Goal: Task Accomplishment & Management: Complete application form

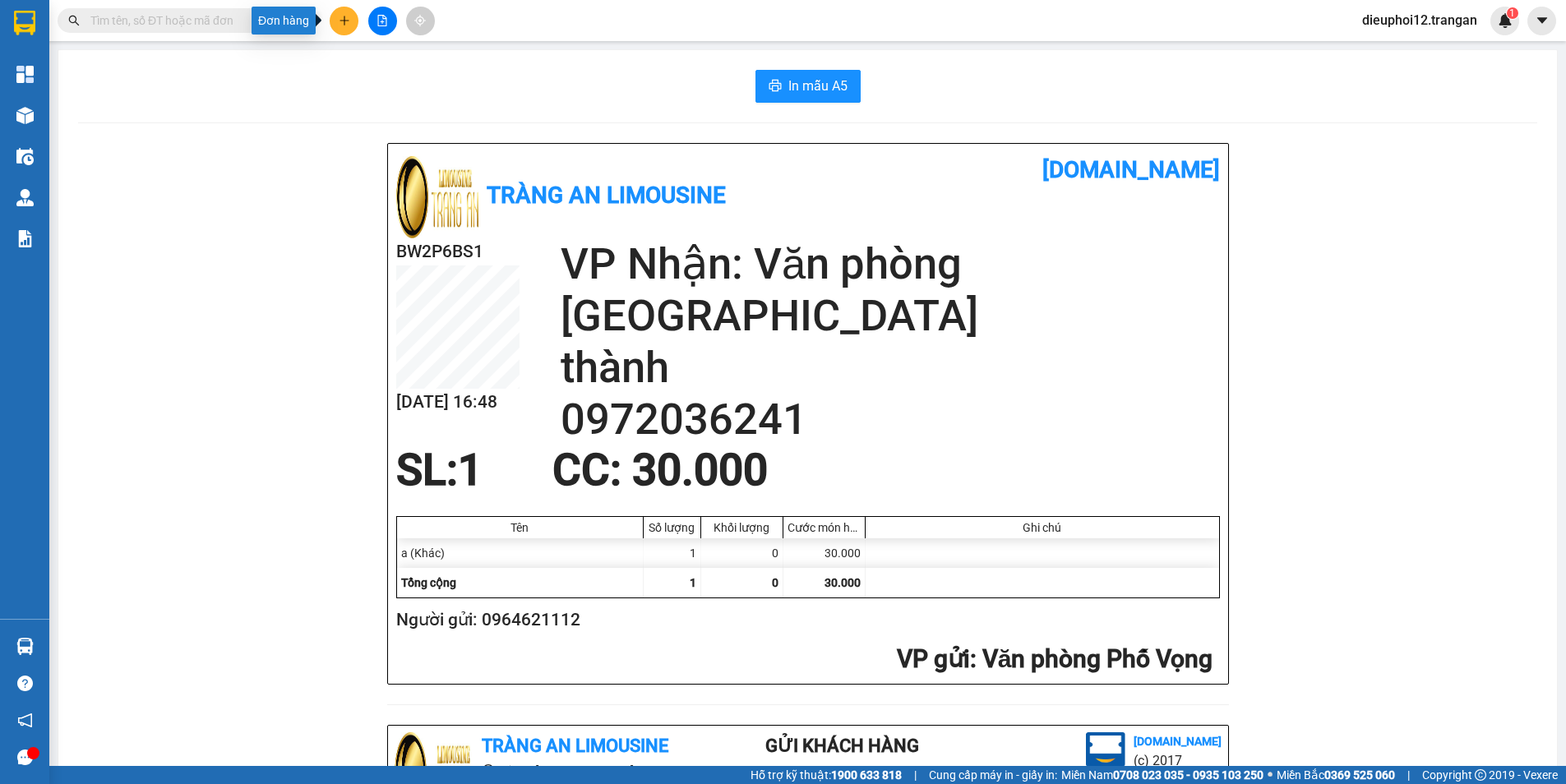
click at [341, 20] on icon "plus" at bounding box center [344, 19] width 9 height 1
click at [381, 55] on div "Tạo đơn hàng" at bounding box center [409, 62] width 71 height 18
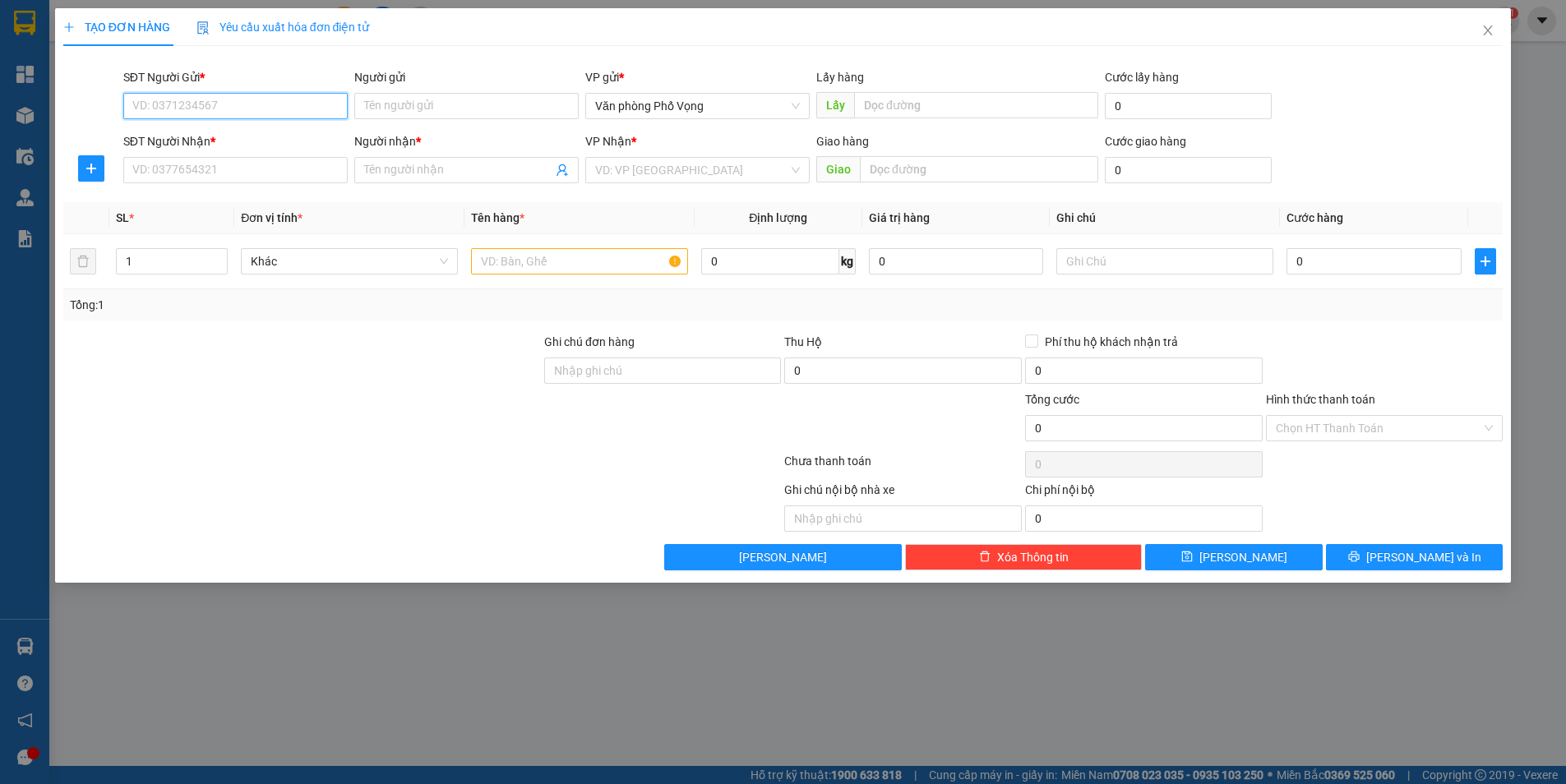
click at [214, 100] on input "SĐT Người Gửi *" at bounding box center [235, 106] width 225 height 26
type input "0339282288"
click at [218, 166] on input "SĐT Người Nhận *" at bounding box center [235, 170] width 225 height 26
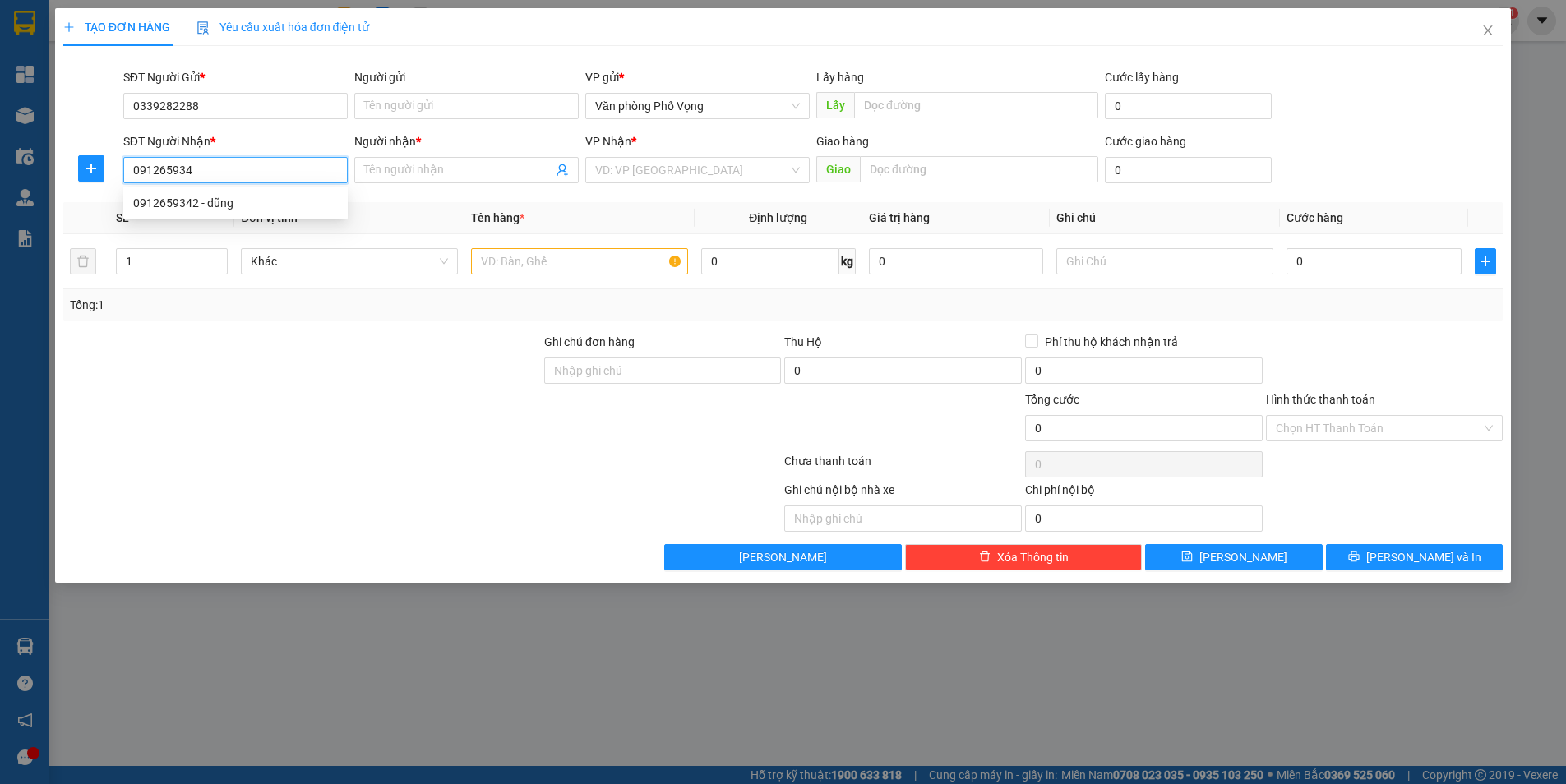
type input "0912659342"
click at [165, 207] on div "0912659342 - dũng" at bounding box center [235, 203] width 204 height 18
type input "dũng"
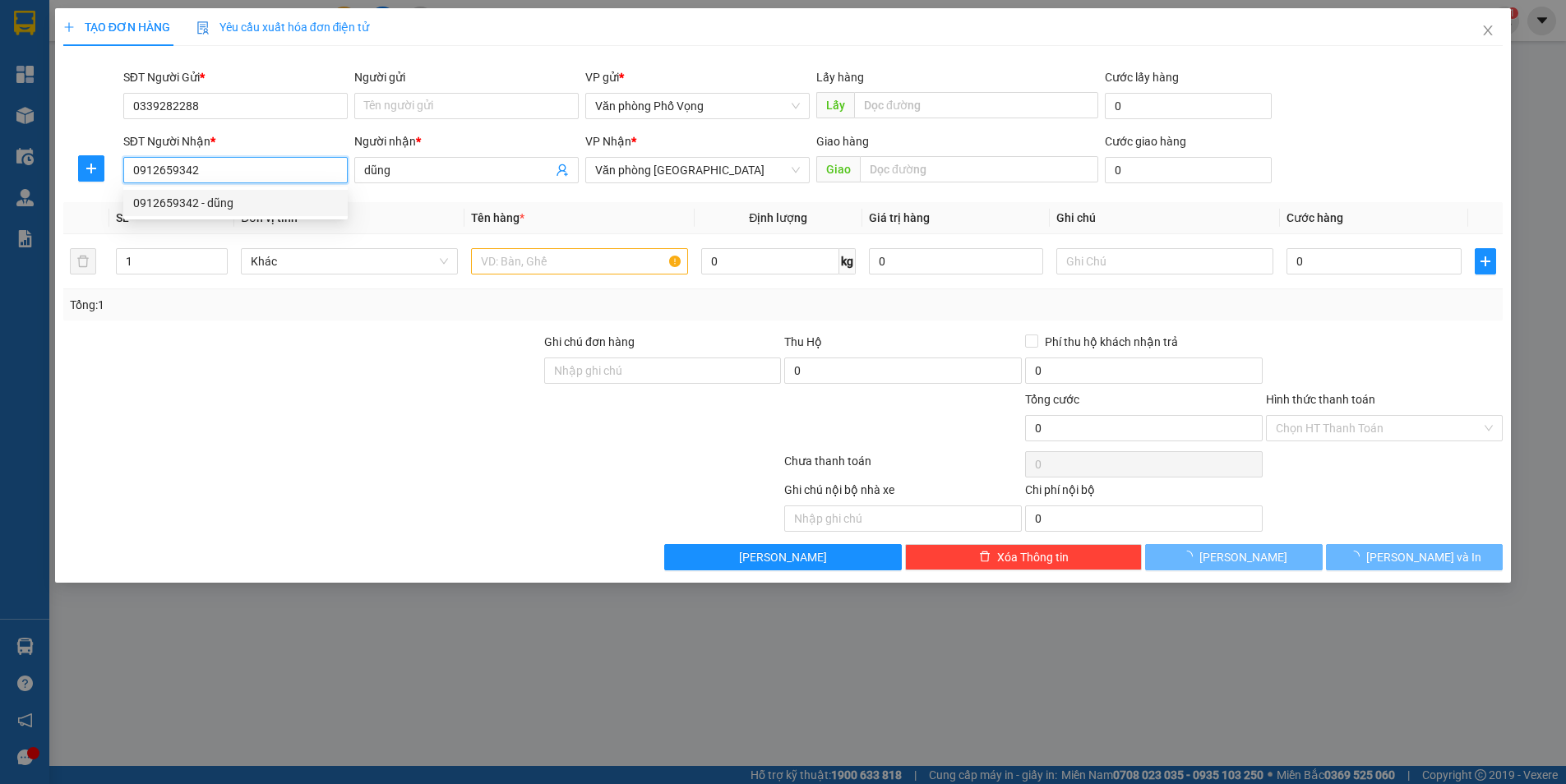
type input "30.000"
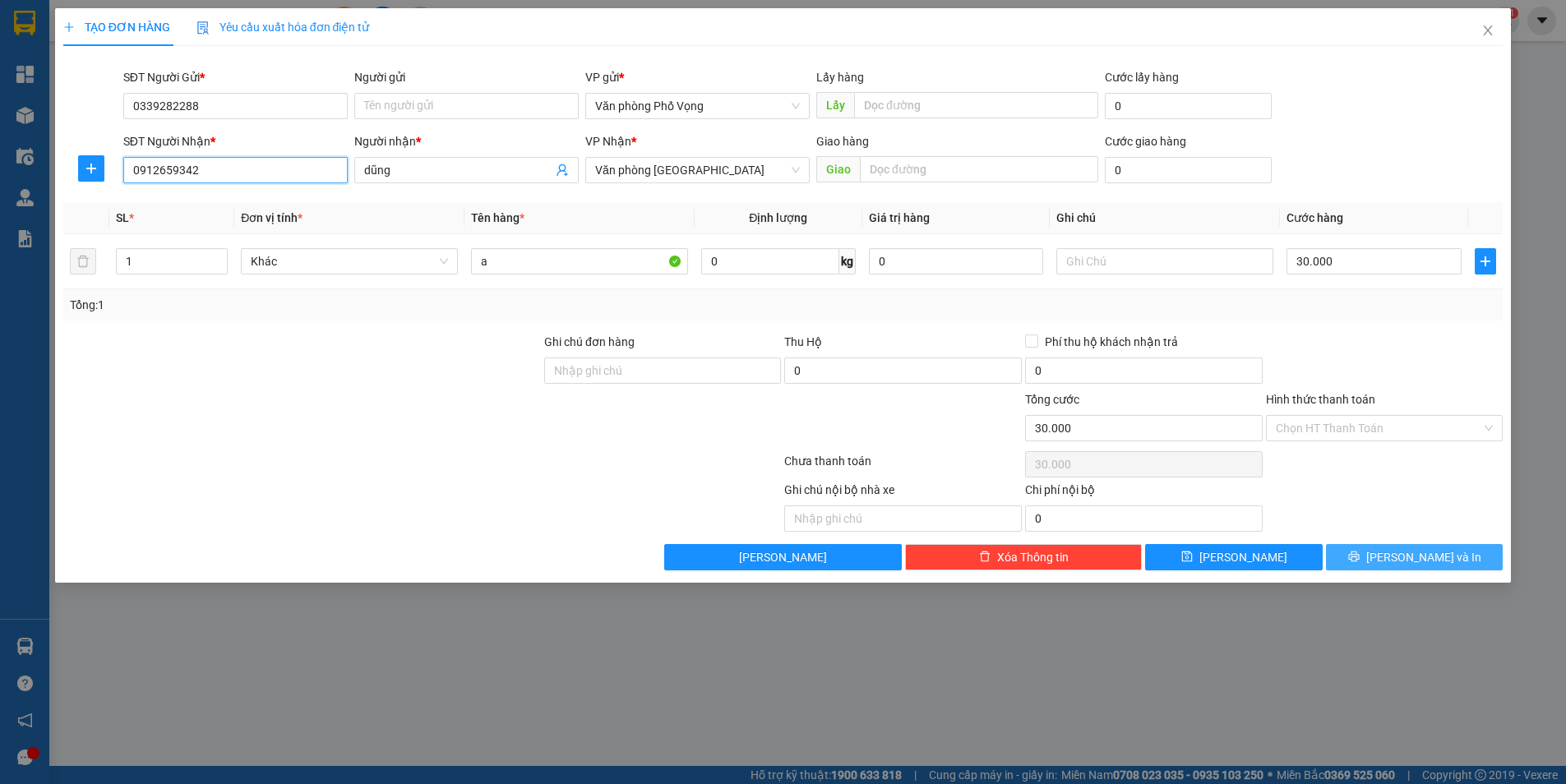
type input "0912659342"
click at [1396, 554] on button "[PERSON_NAME] và In" at bounding box center [1414, 558] width 177 height 26
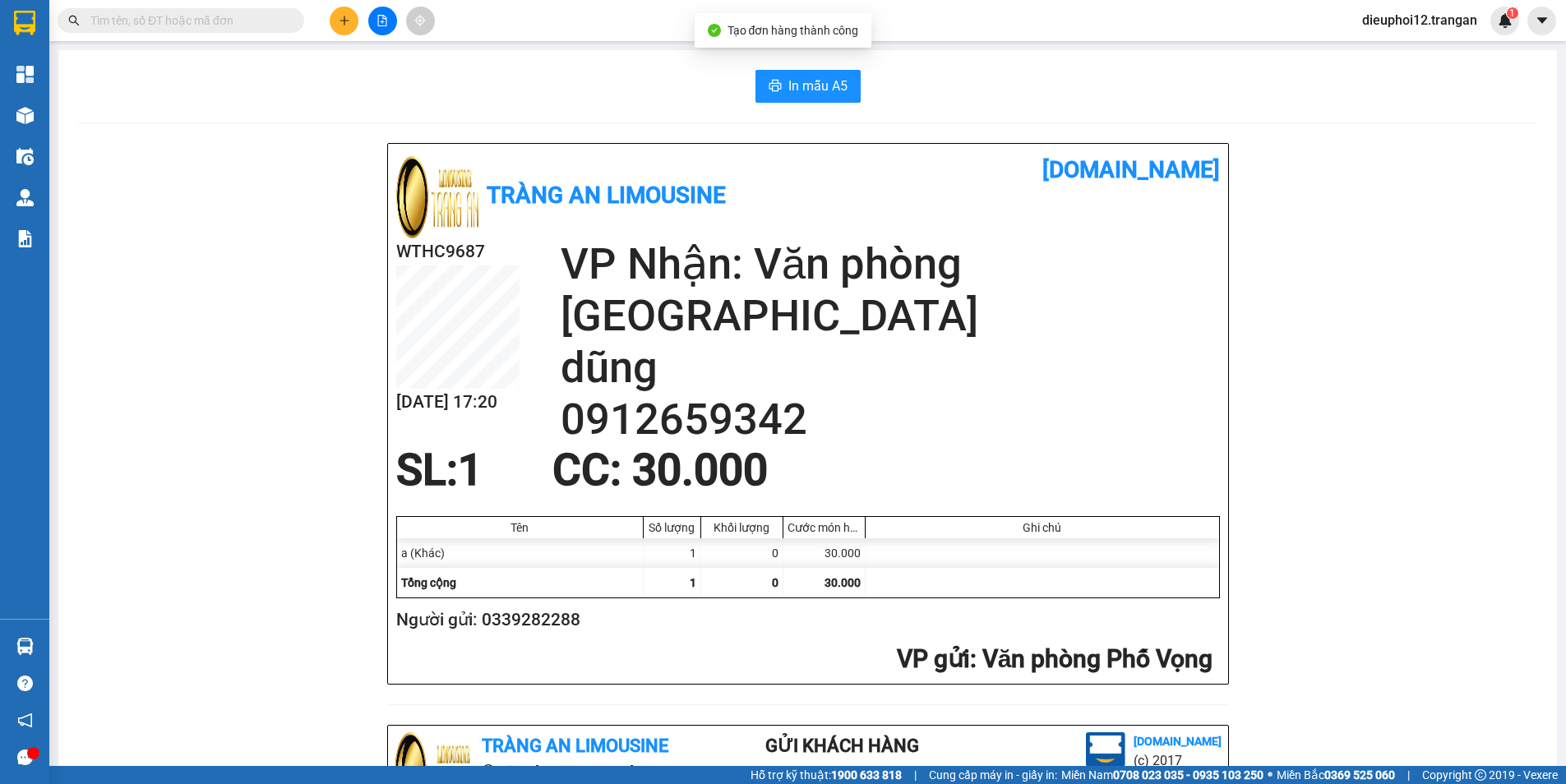
scroll to position [479, 0]
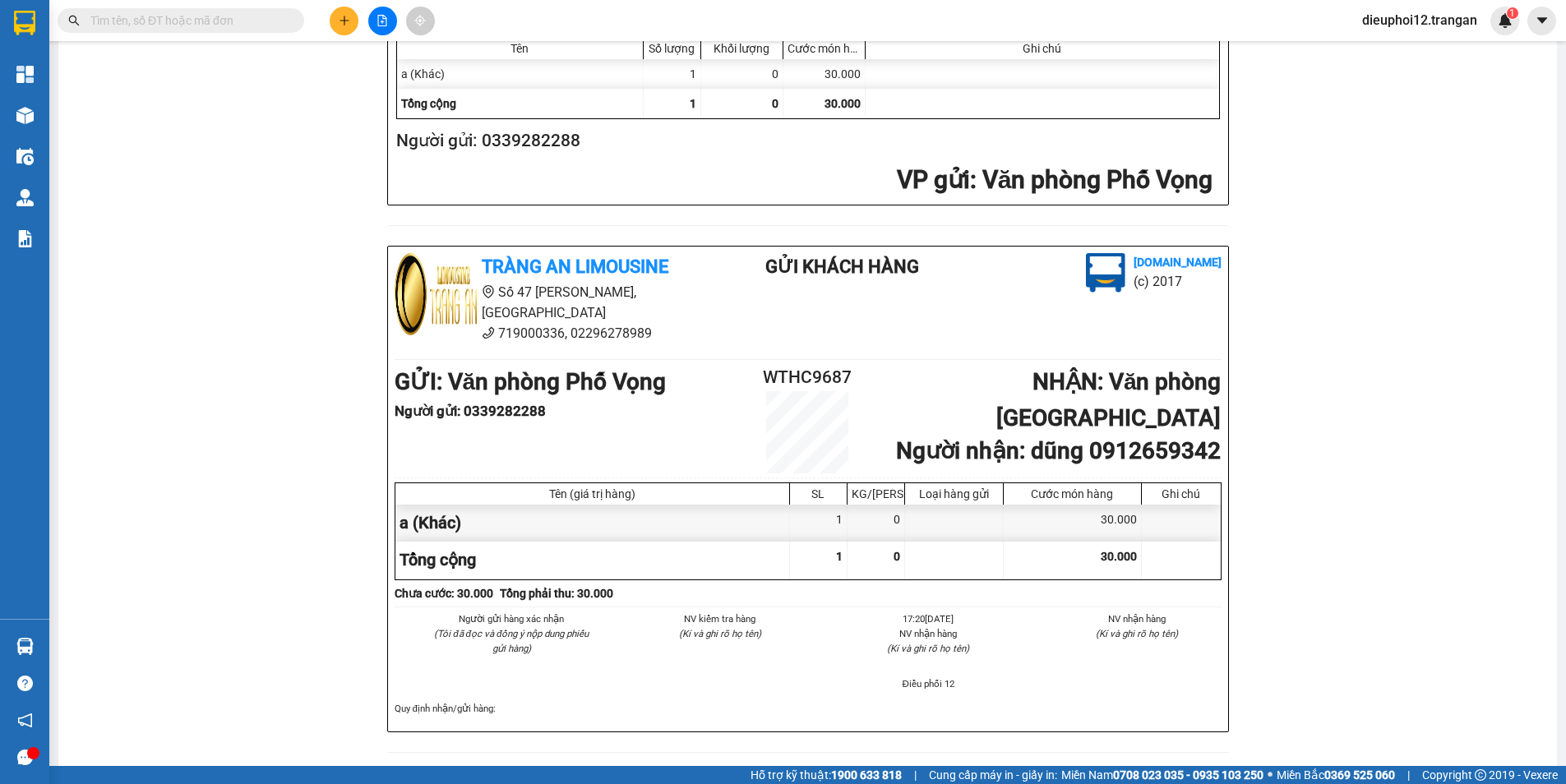
click at [338, 22] on icon "plus" at bounding box center [344, 20] width 11 height 11
click at [390, 55] on div "Tạo đơn hàng" at bounding box center [409, 62] width 71 height 18
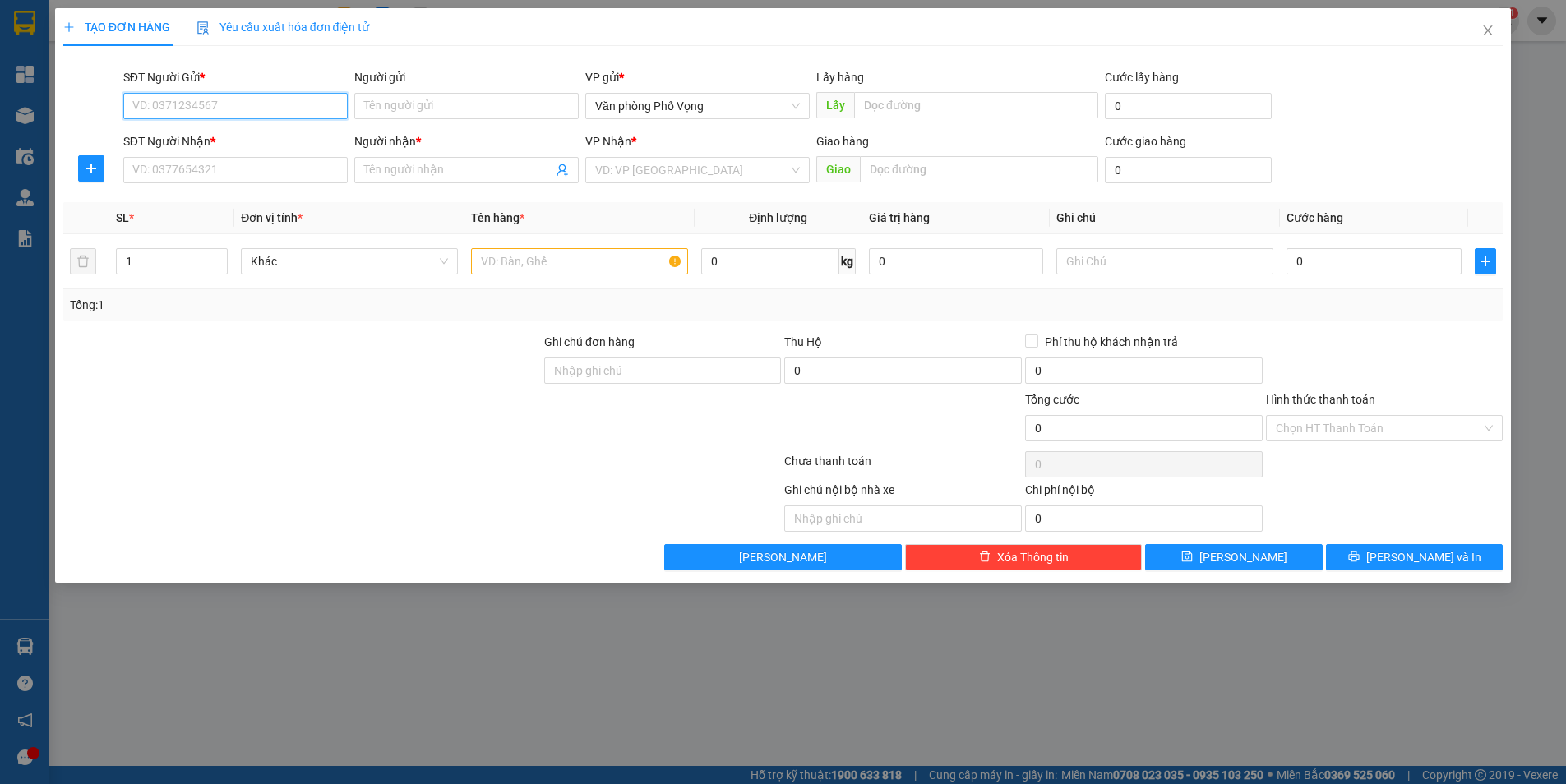
click at [228, 103] on input "SĐT Người Gửi *" at bounding box center [235, 106] width 225 height 26
click at [228, 107] on input "SĐT Người Gửi *" at bounding box center [235, 106] width 225 height 26
click at [246, 104] on input "SĐT Người Gửi *" at bounding box center [235, 106] width 225 height 26
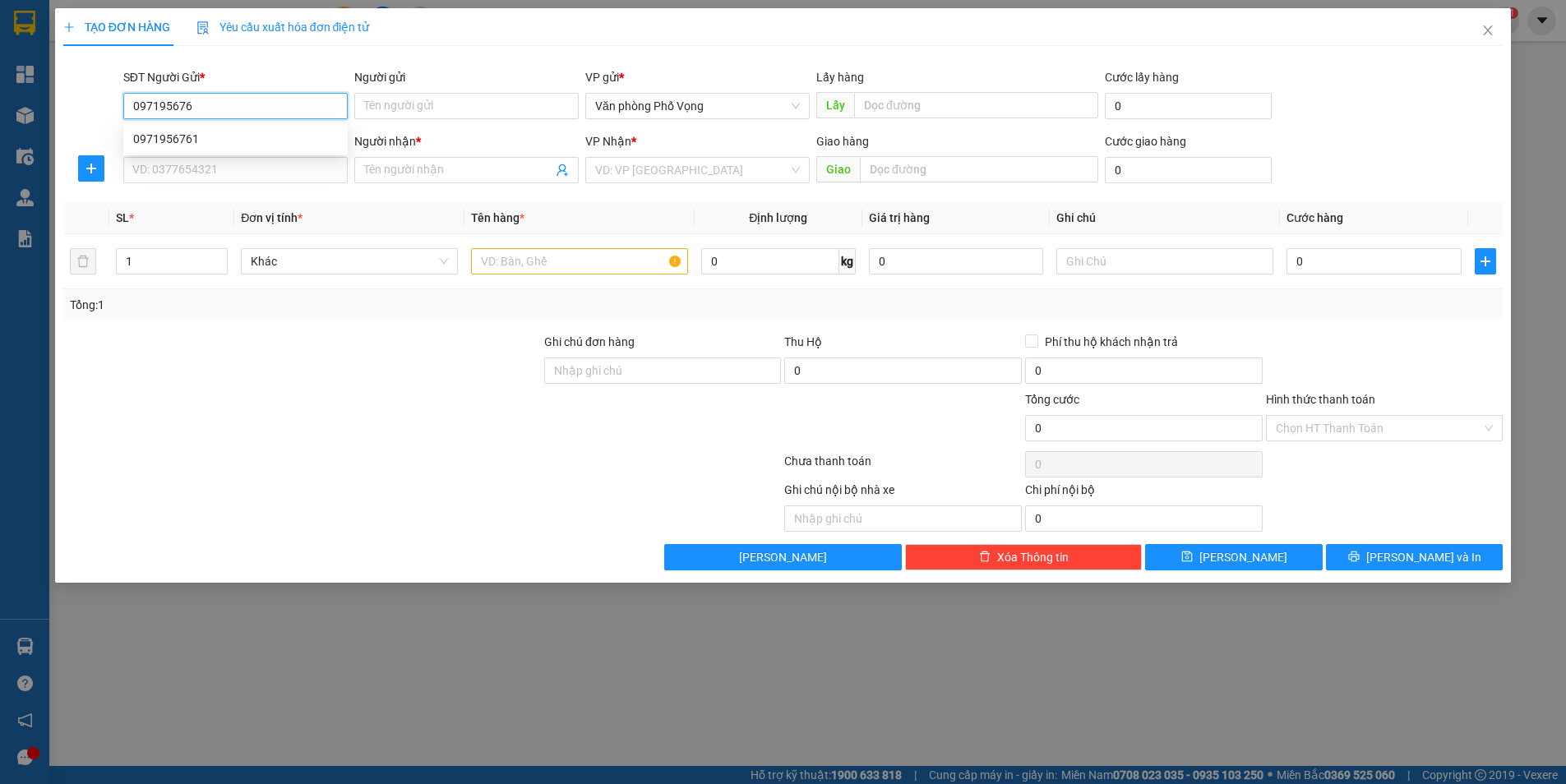
type input "0971956761"
click at [168, 137] on div "0971956761" at bounding box center [235, 138] width 204 height 18
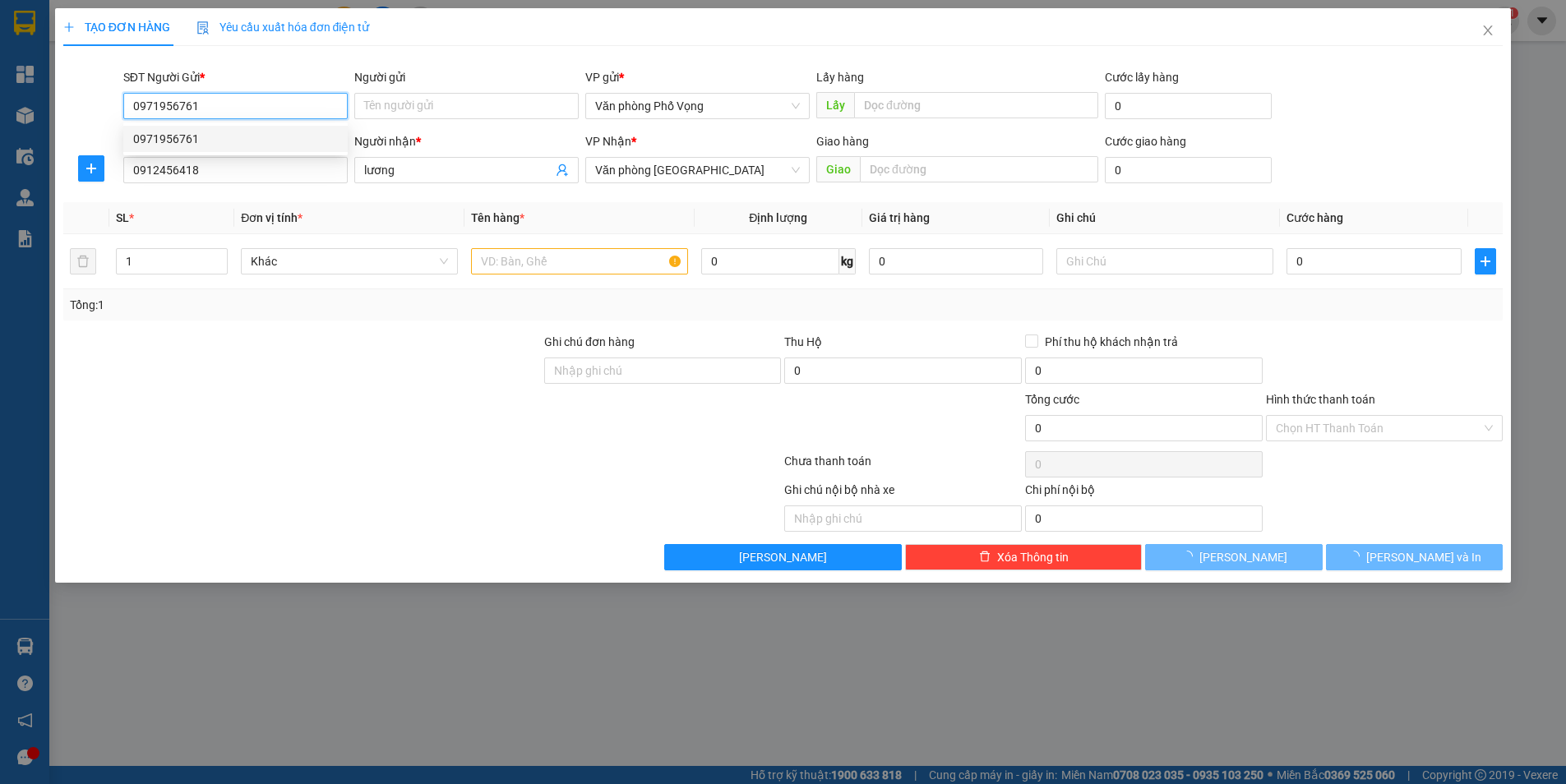
type input "0912456418"
type input "lương"
type input "50.000"
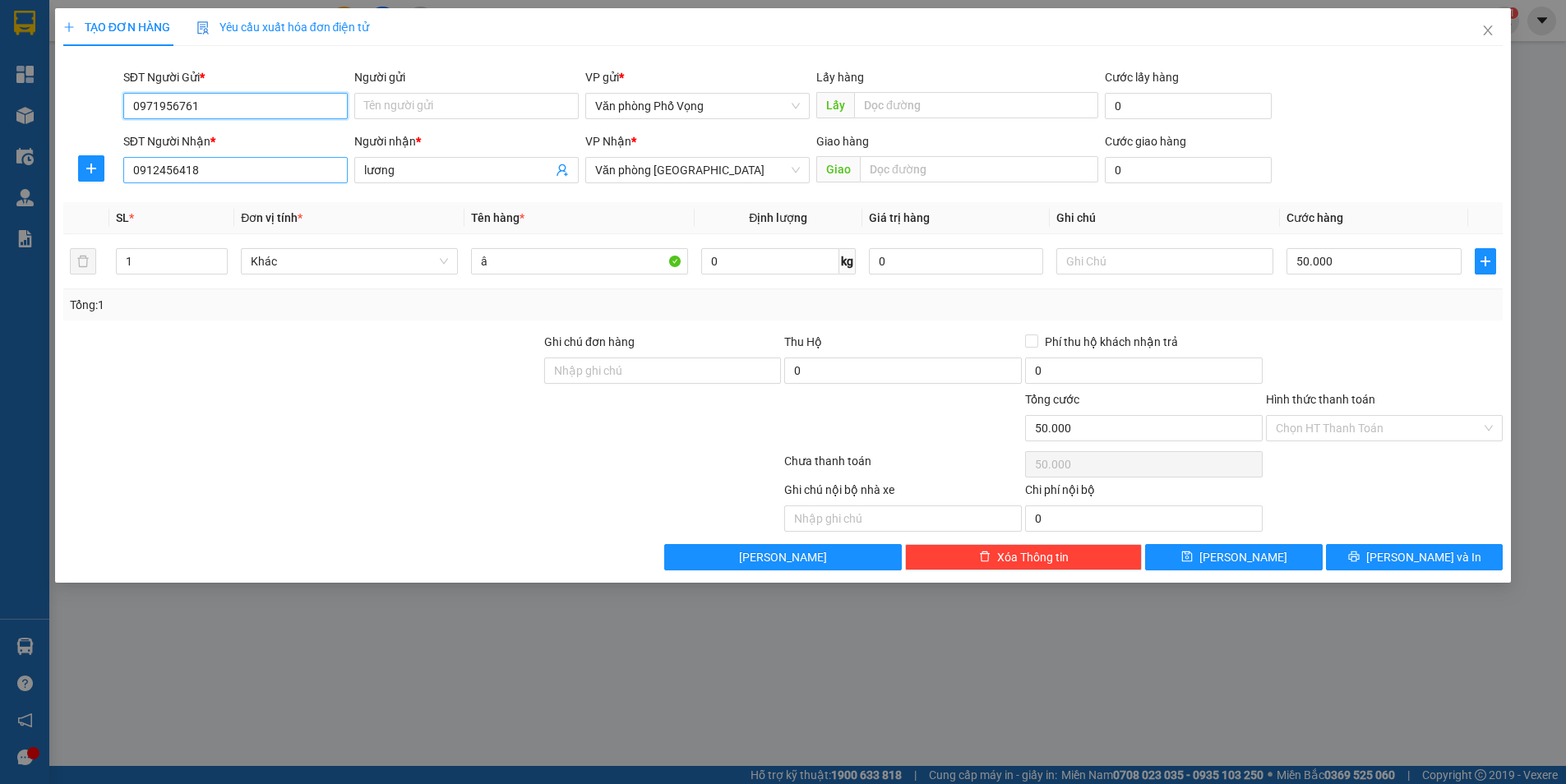
type input "0971956761"
click at [246, 176] on input "0912456418" at bounding box center [235, 170] width 225 height 26
click at [205, 201] on div "0912456418 - lương" at bounding box center [235, 203] width 204 height 18
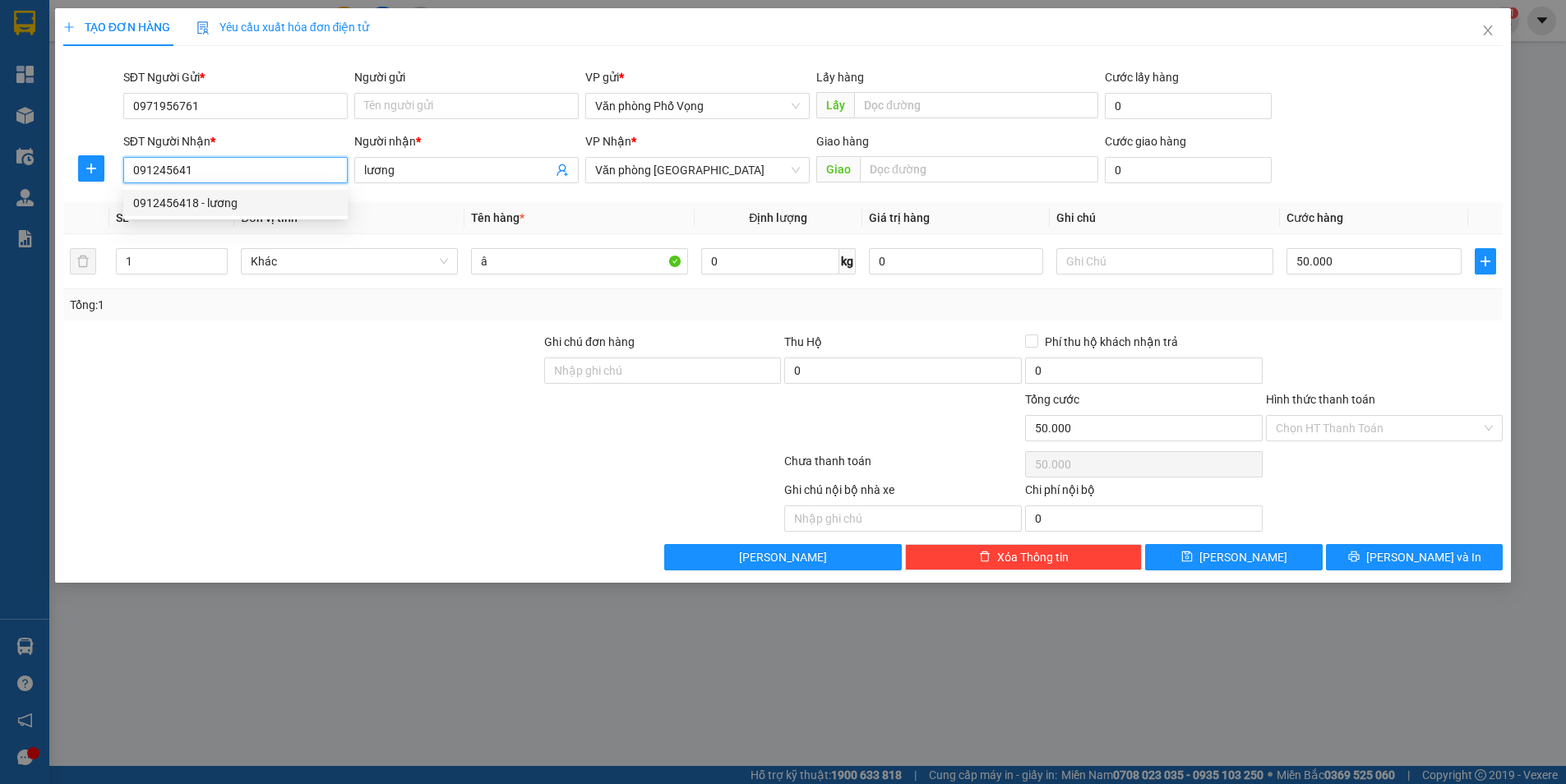
type input "0912456418"
type input "40.000"
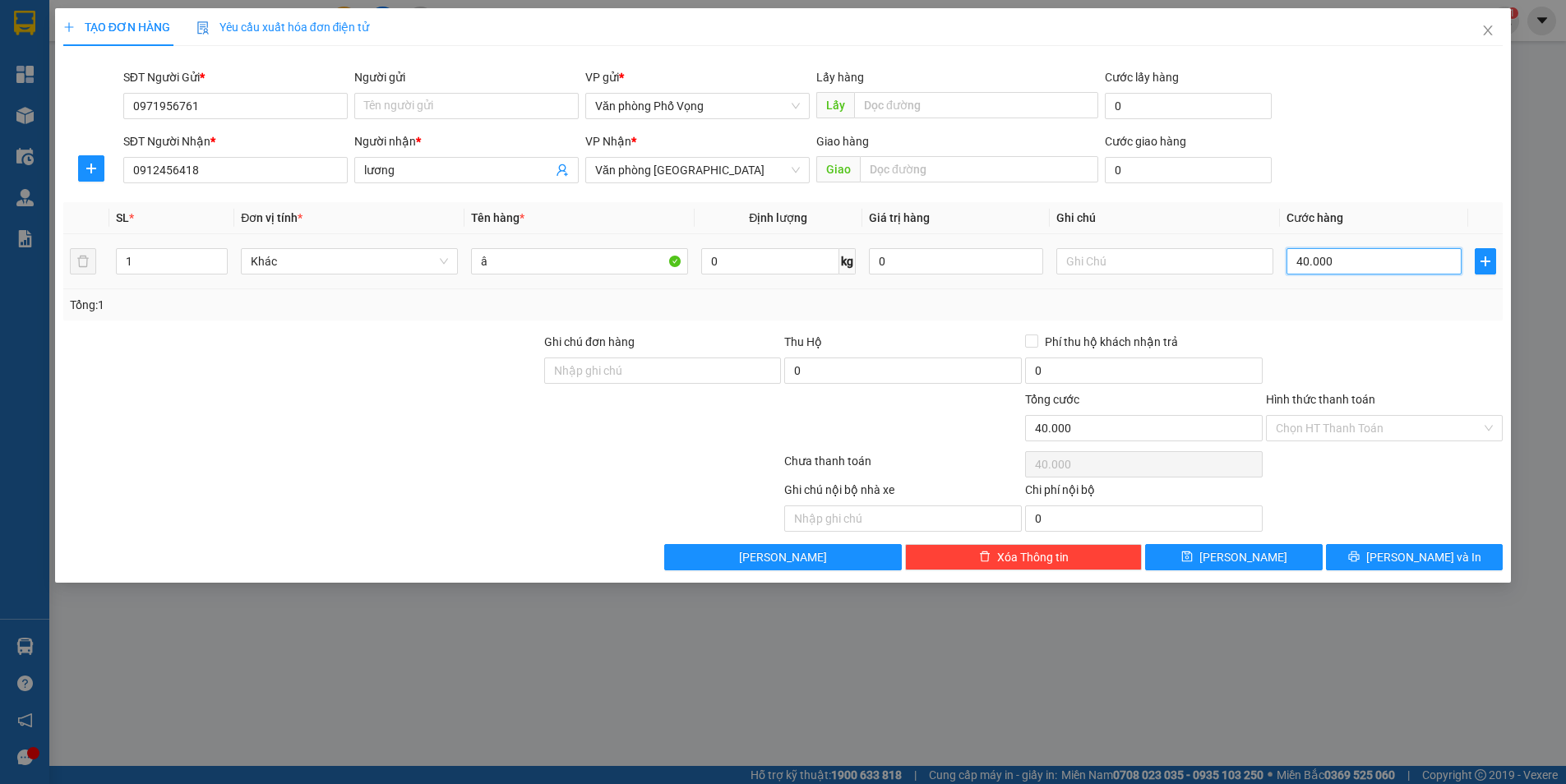
click at [1332, 272] on input "40.000" at bounding box center [1374, 262] width 175 height 26
type input "6"
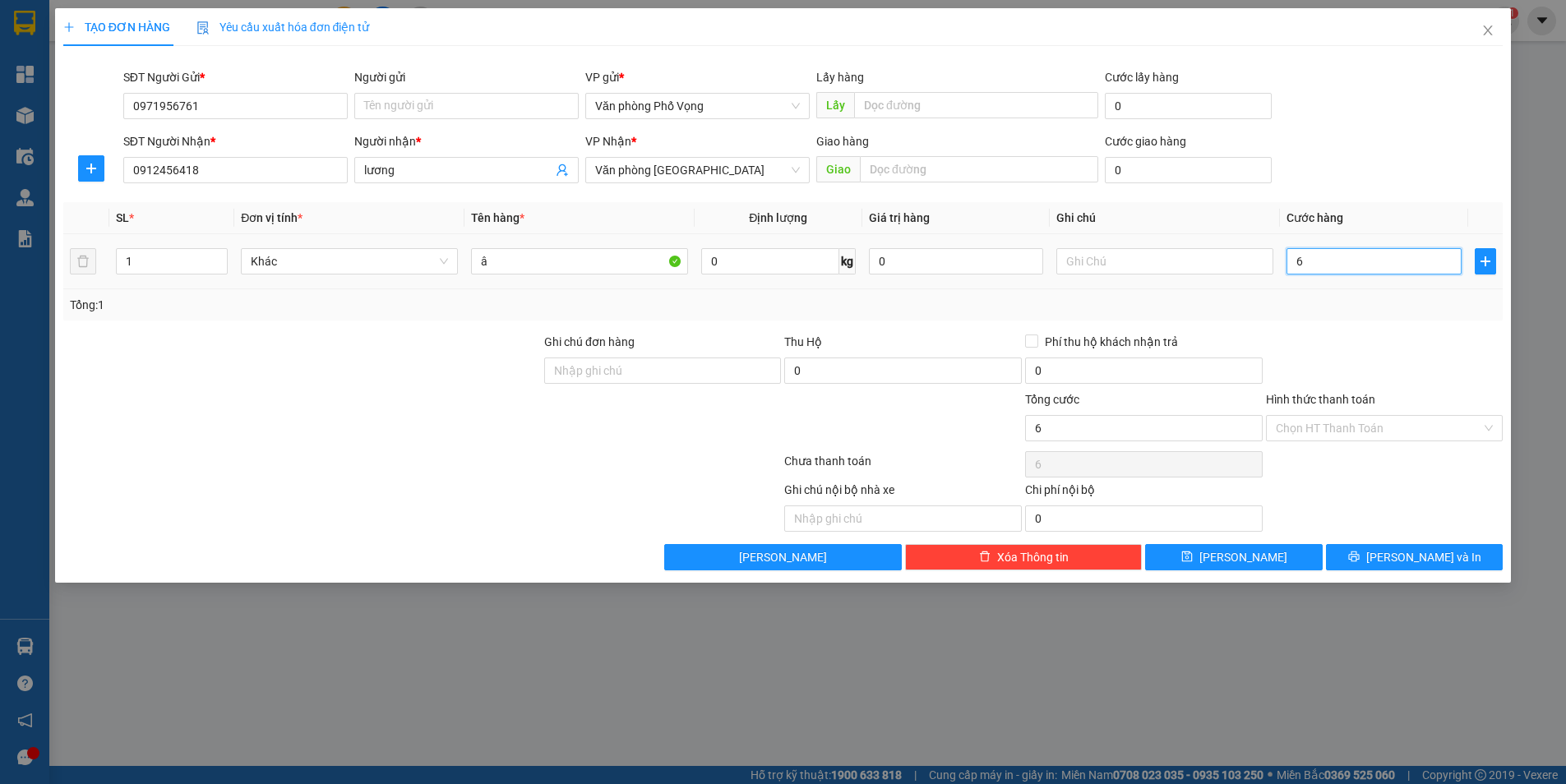
type input "60"
type input "600"
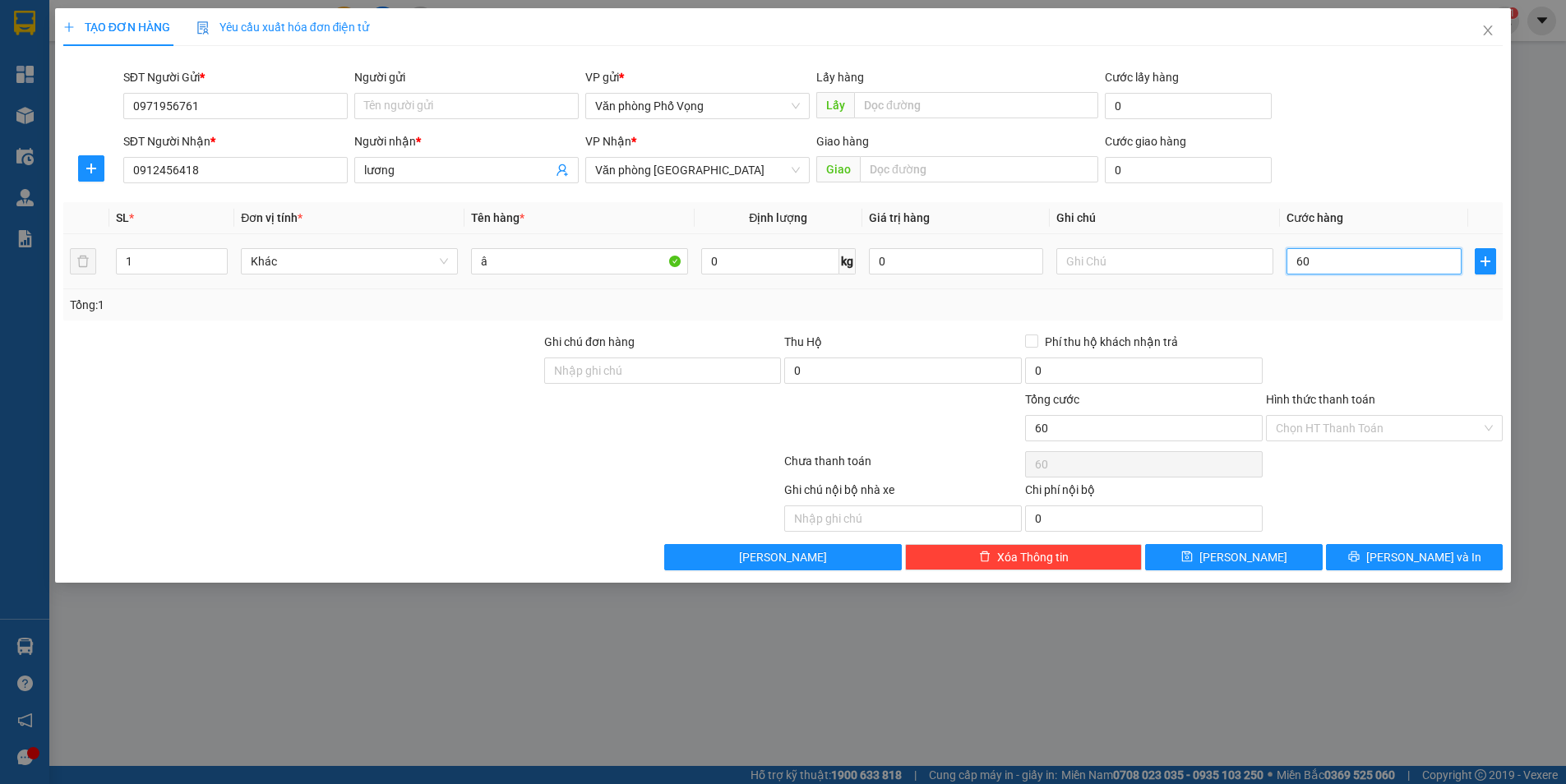
type input "600"
type input "6.000"
type input "60.000"
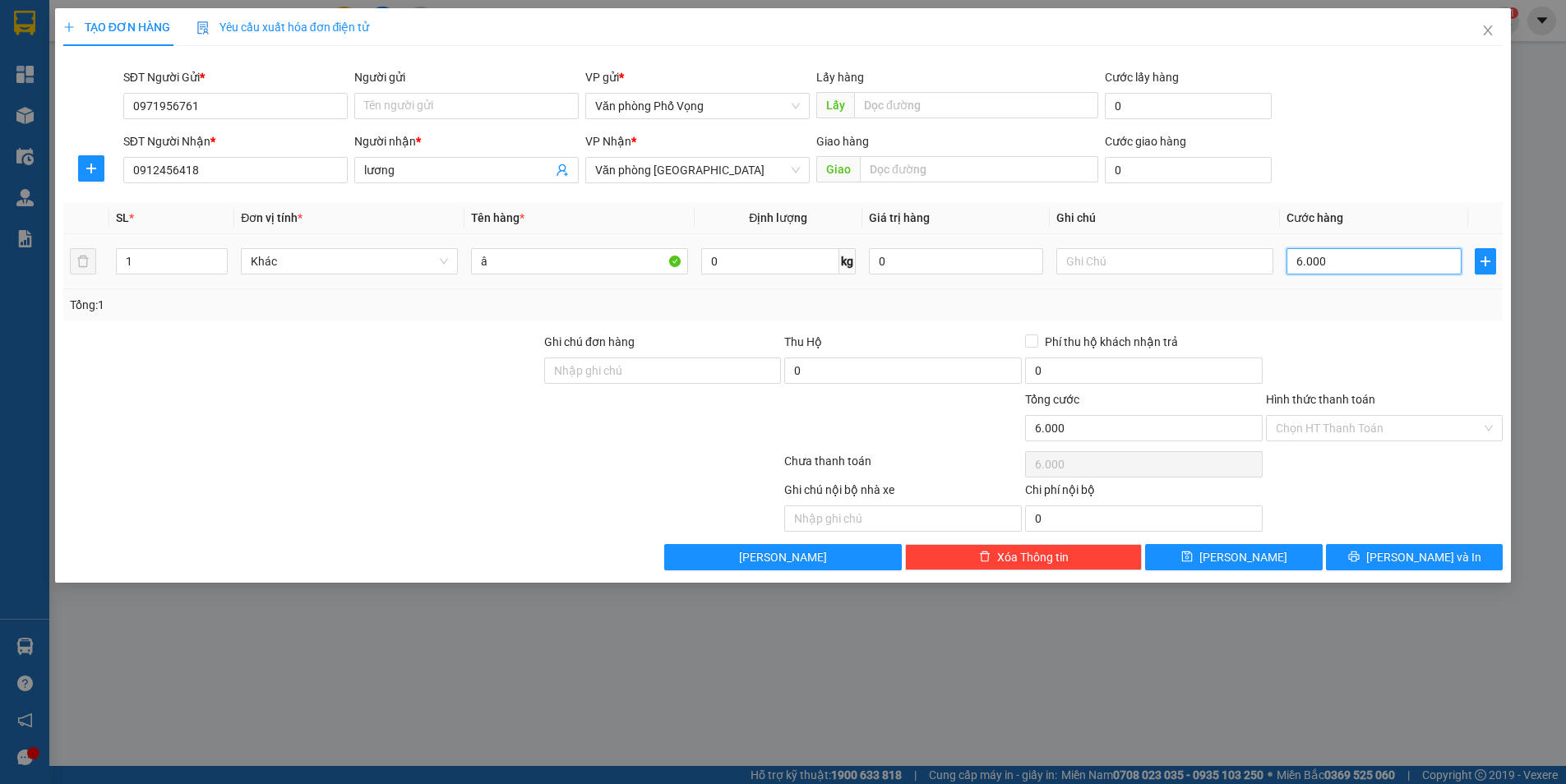
type input "60.000"
click at [1391, 541] on div "Transit Pickup Surcharge Ids Transit Deliver Surcharge Ids Transit Deliver Surc…" at bounding box center [783, 314] width 1441 height 511
click at [1430, 577] on div "TẠO ĐƠN HÀNG Yêu cầu xuất hóa đơn điện tử Transit Pickup Surcharge Ids Transit …" at bounding box center [783, 295] width 1457 height 574
click at [1397, 550] on button "[PERSON_NAME] và In" at bounding box center [1414, 558] width 177 height 26
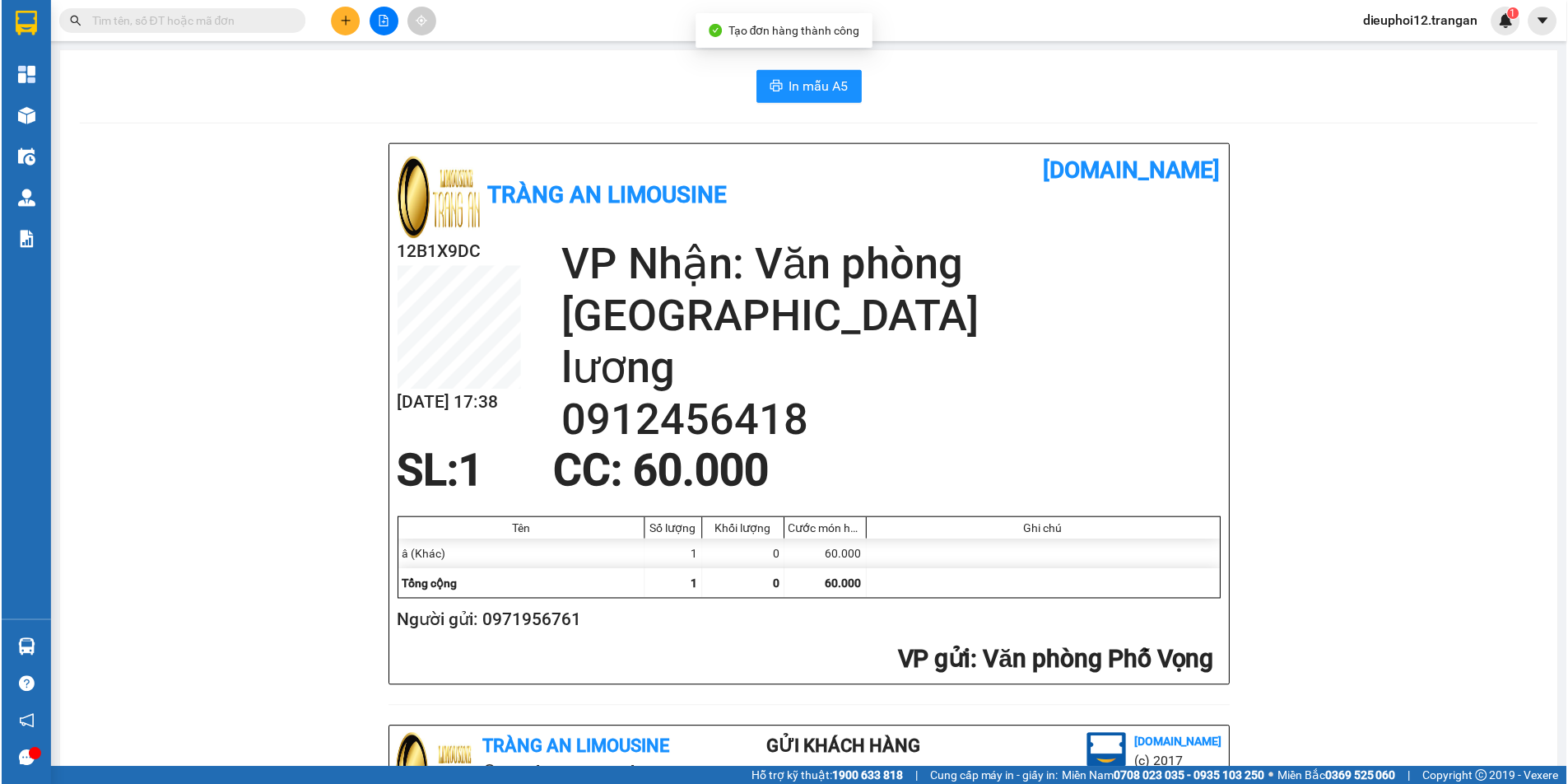
scroll to position [480, 0]
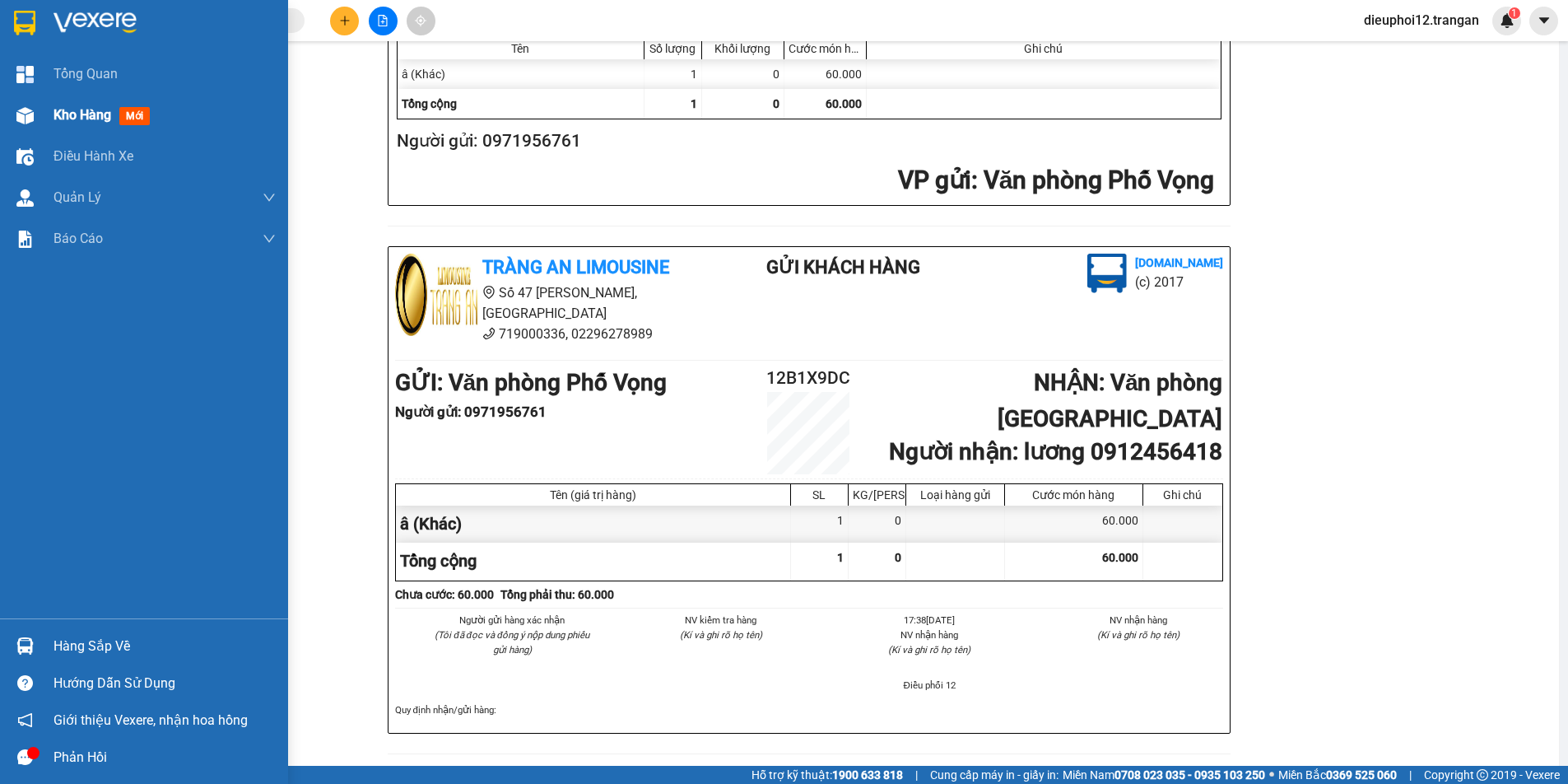
click at [15, 116] on div at bounding box center [25, 116] width 29 height 29
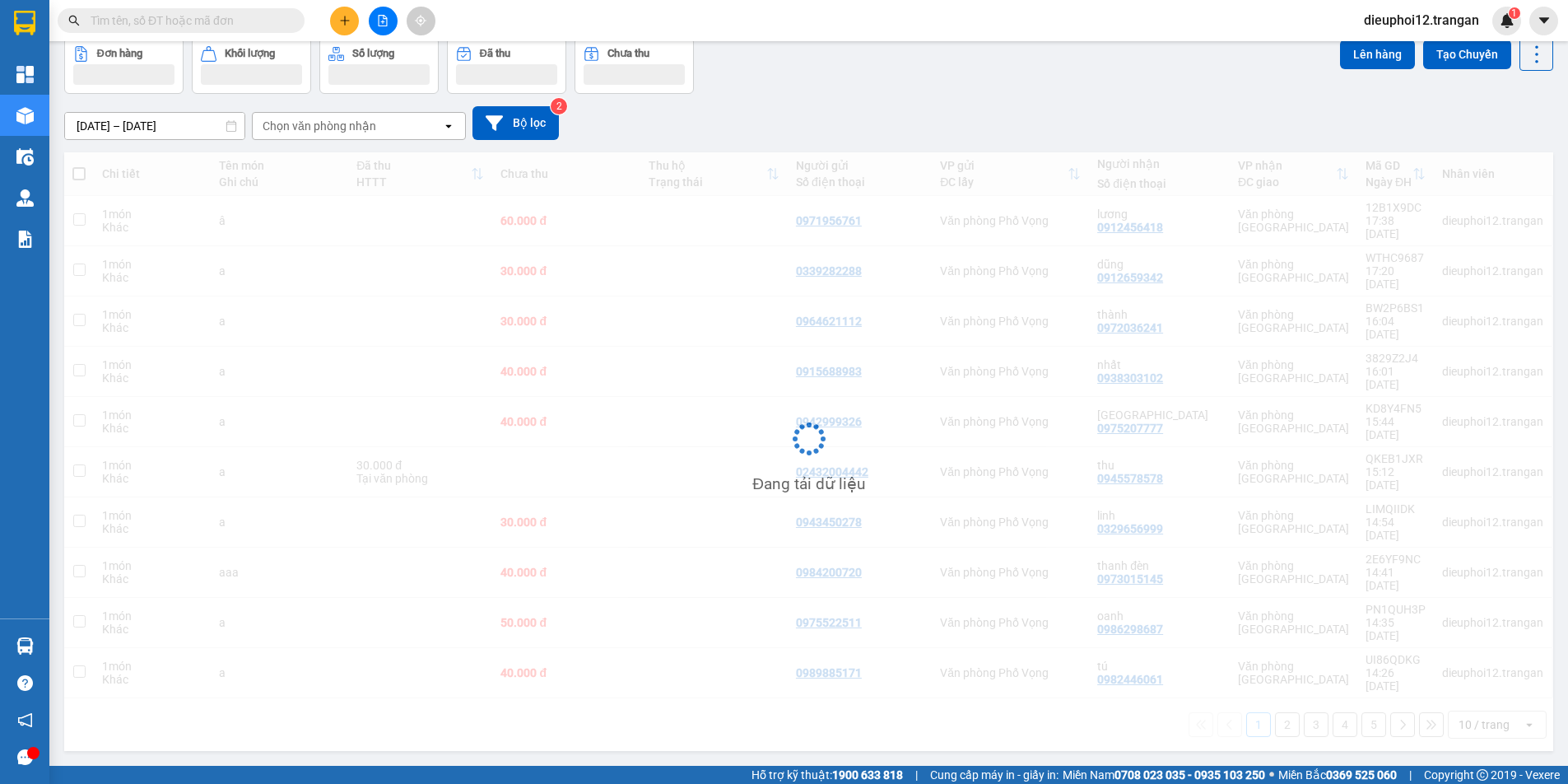
scroll to position [76, 0]
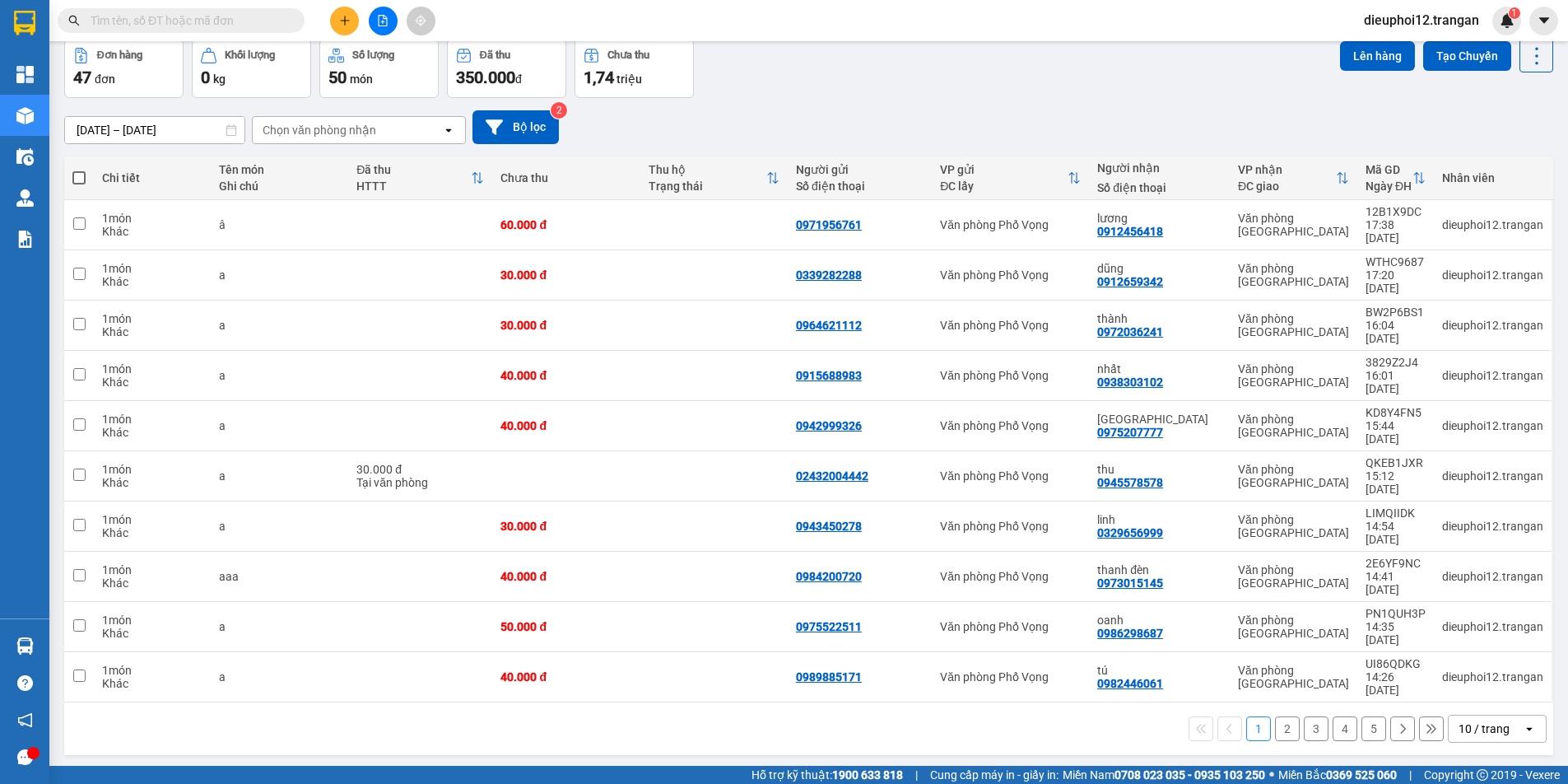
click at [333, 26] on button at bounding box center [344, 20] width 29 height 29
click at [364, 52] on div "Tạo đơn hàng" at bounding box center [401, 61] width 124 height 31
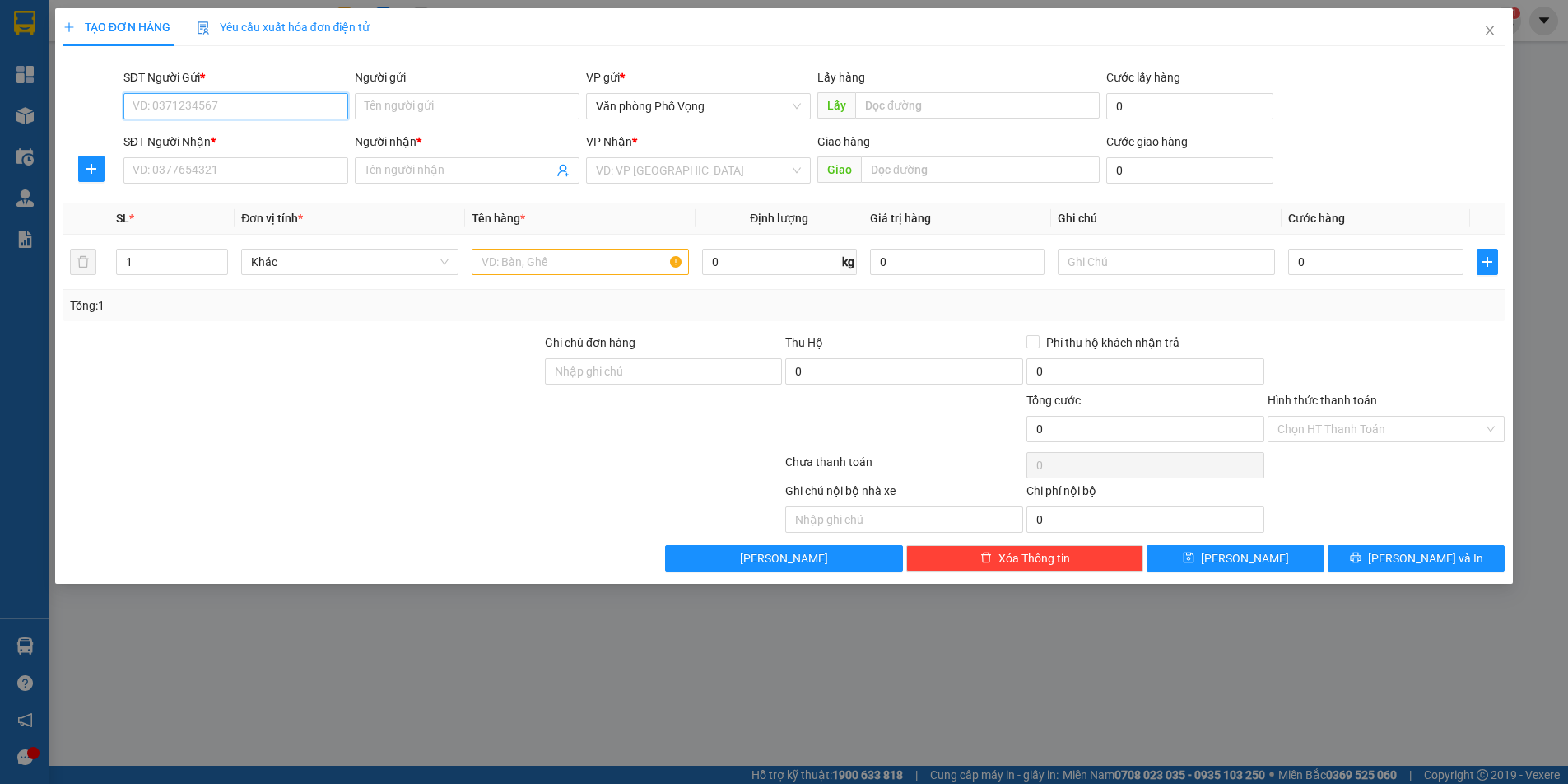
click at [244, 102] on input "SĐT Người Gửi *" at bounding box center [236, 106] width 225 height 26
type input "0989885171"
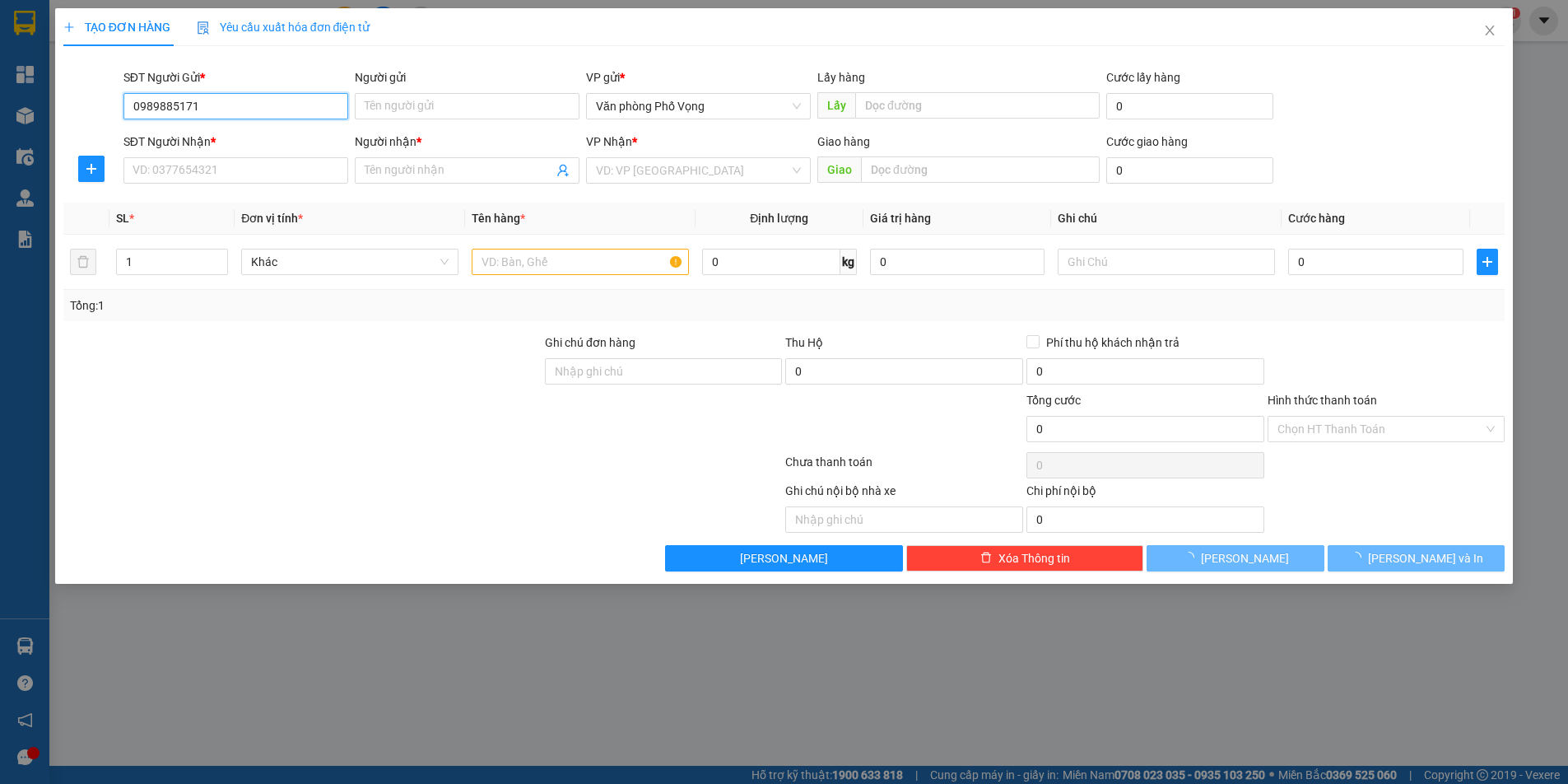
click at [238, 98] on input "0989885171" at bounding box center [236, 106] width 225 height 26
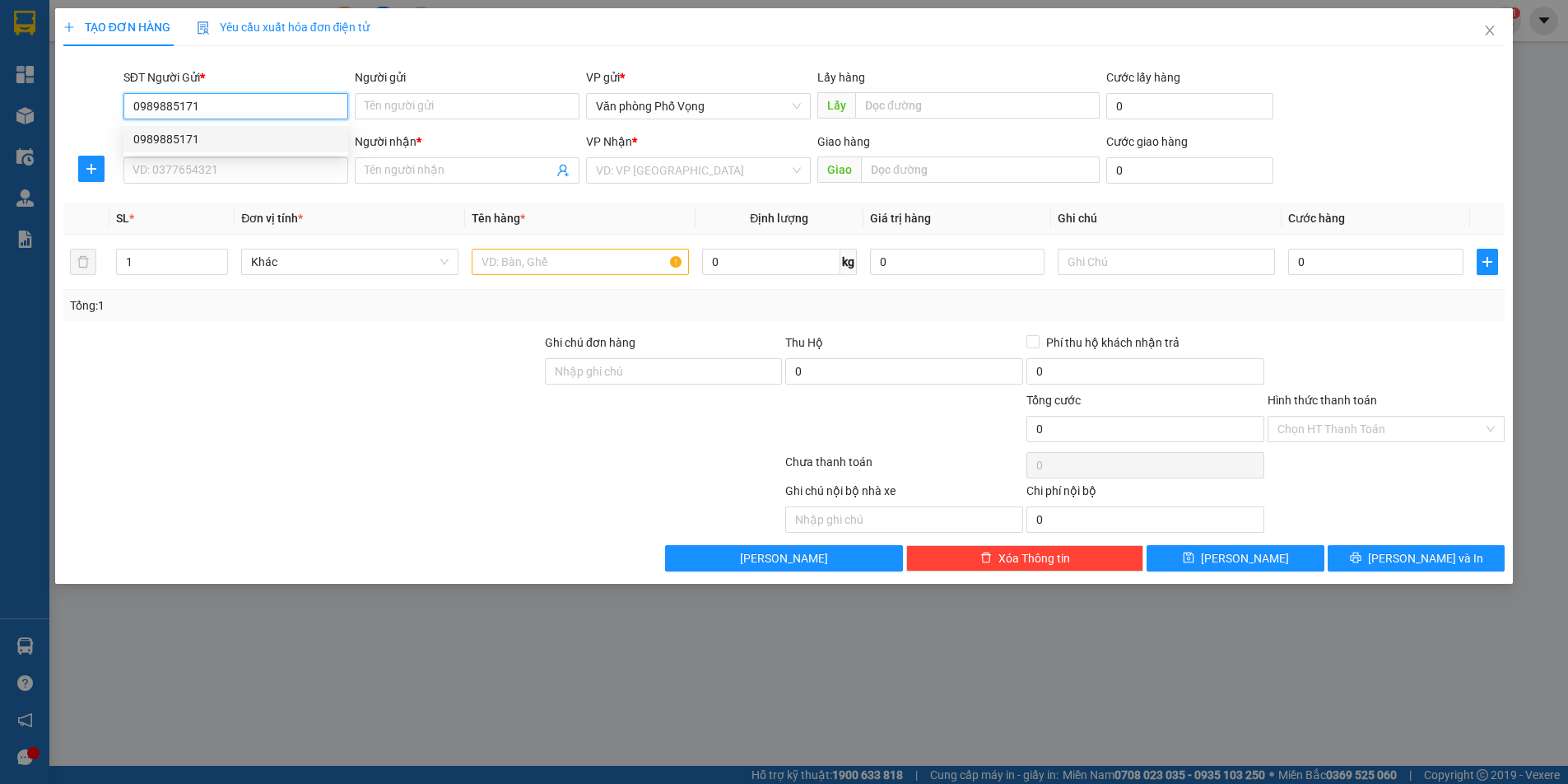
click at [227, 137] on div "0989885171" at bounding box center [236, 139] width 205 height 19
type input "0982446061"
type input "tú"
type input "40.000"
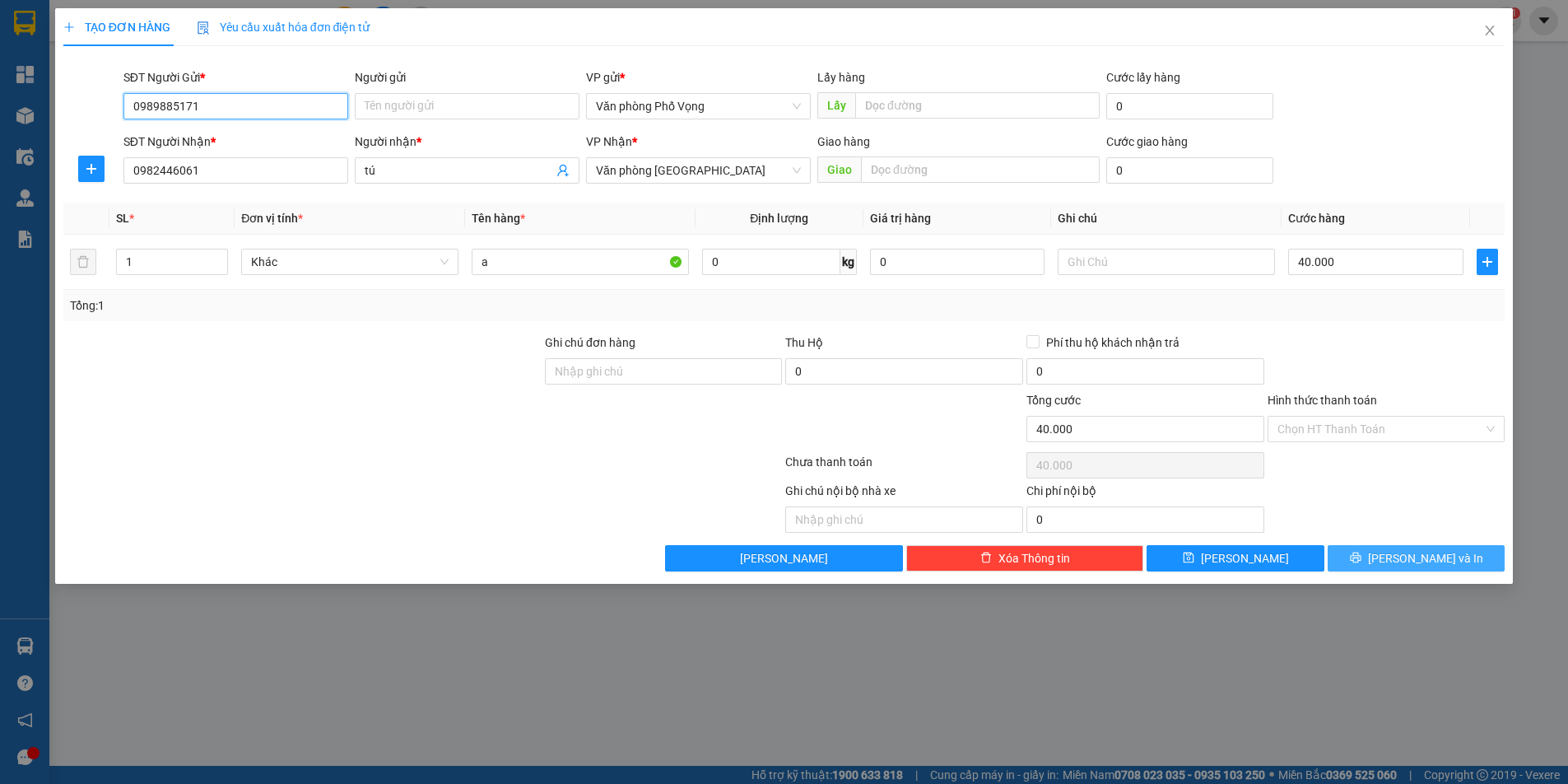
type input "0989885171"
click at [1411, 561] on span "[PERSON_NAME] và In" at bounding box center [1426, 558] width 116 height 19
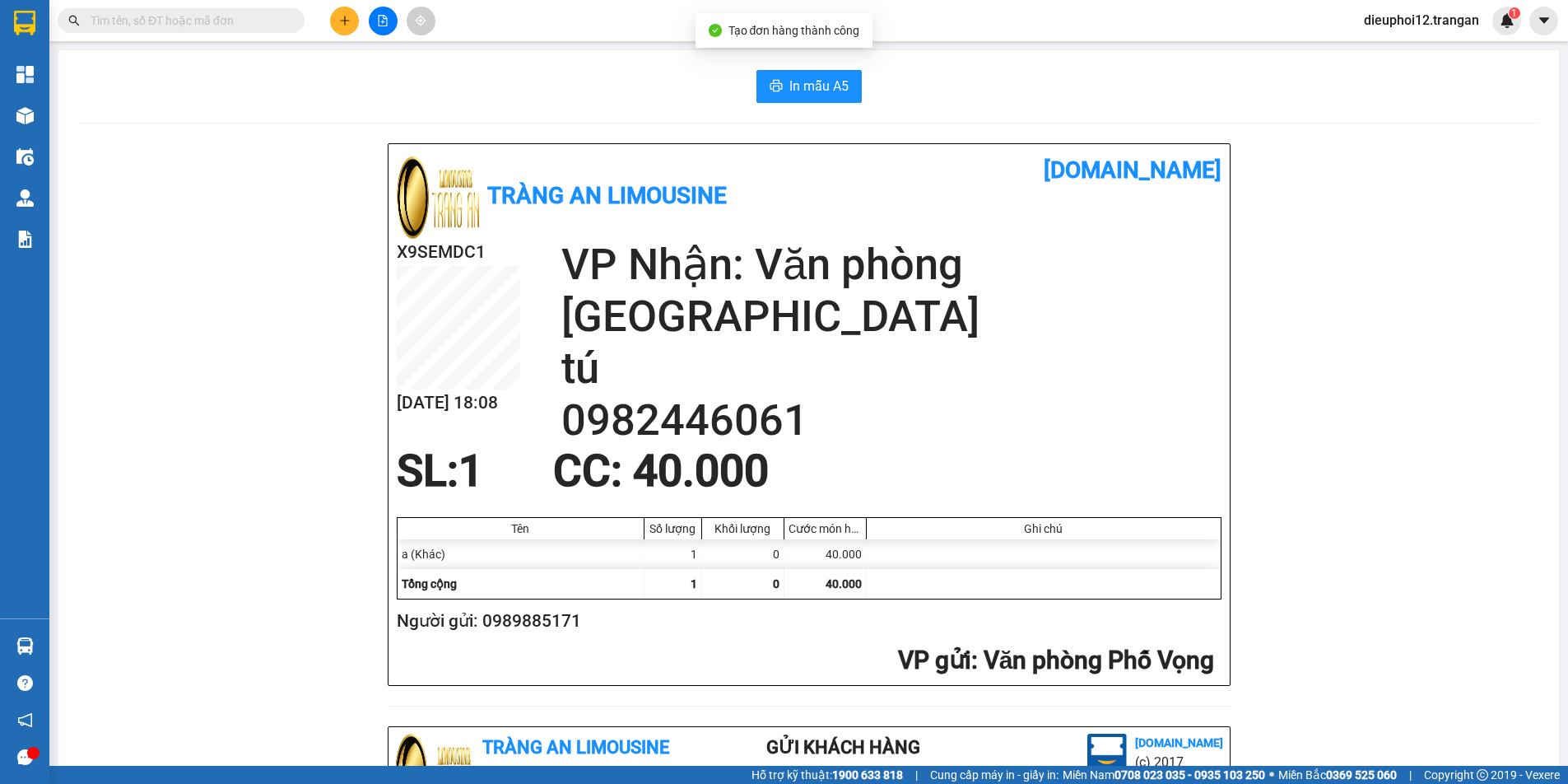
scroll to position [482, 0]
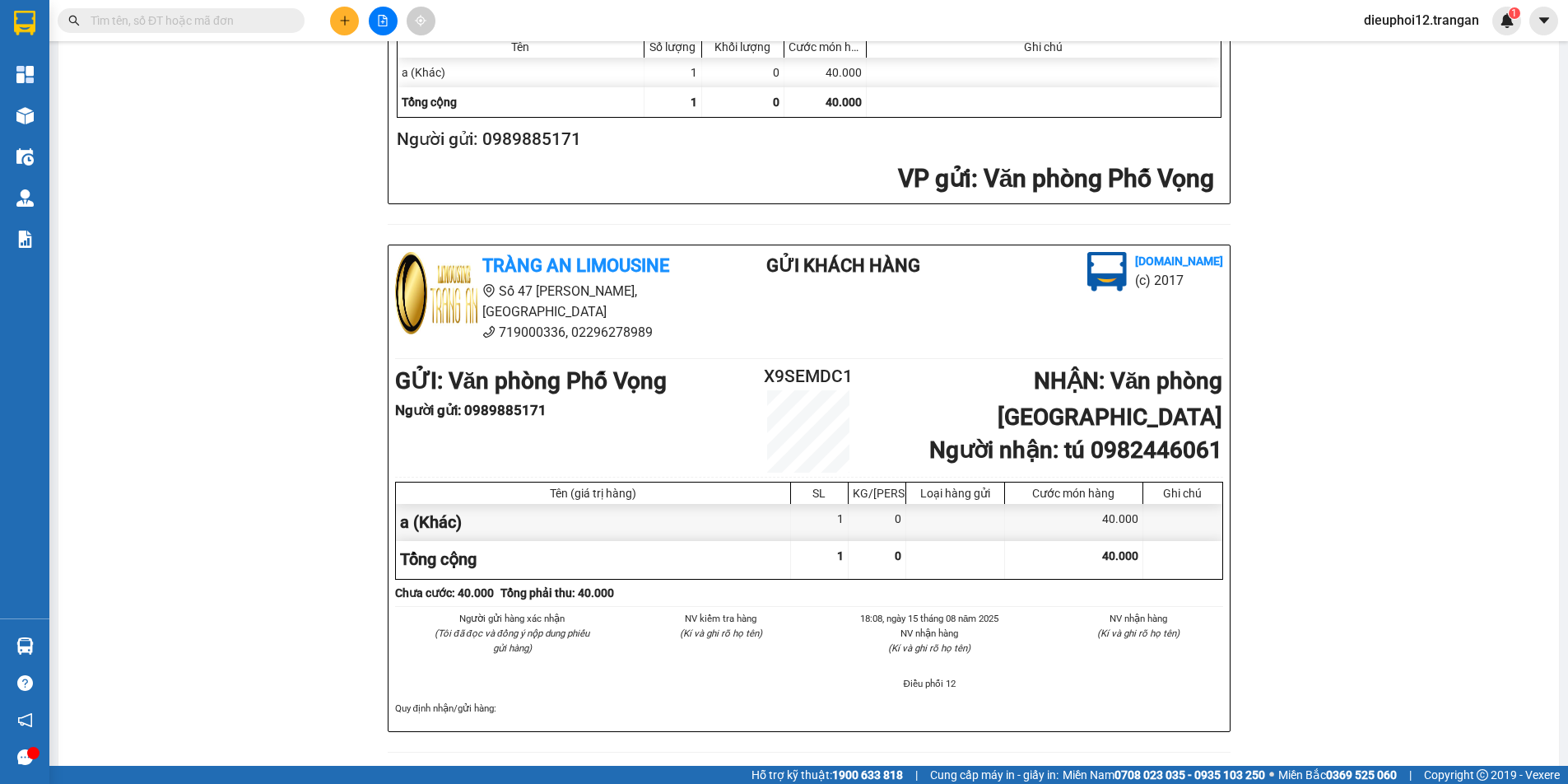
click at [303, 258] on div "Tràng An Limousine [DOMAIN_NAME] X9SEMDC1 [DATE] 18:08 VP Nhận: Văn phòng [GEOG…" at bounding box center [809, 217] width 1461 height 1112
click at [341, 19] on icon "plus" at bounding box center [344, 20] width 11 height 11
click at [372, 60] on div "Tạo đơn hàng" at bounding box center [401, 61] width 124 height 31
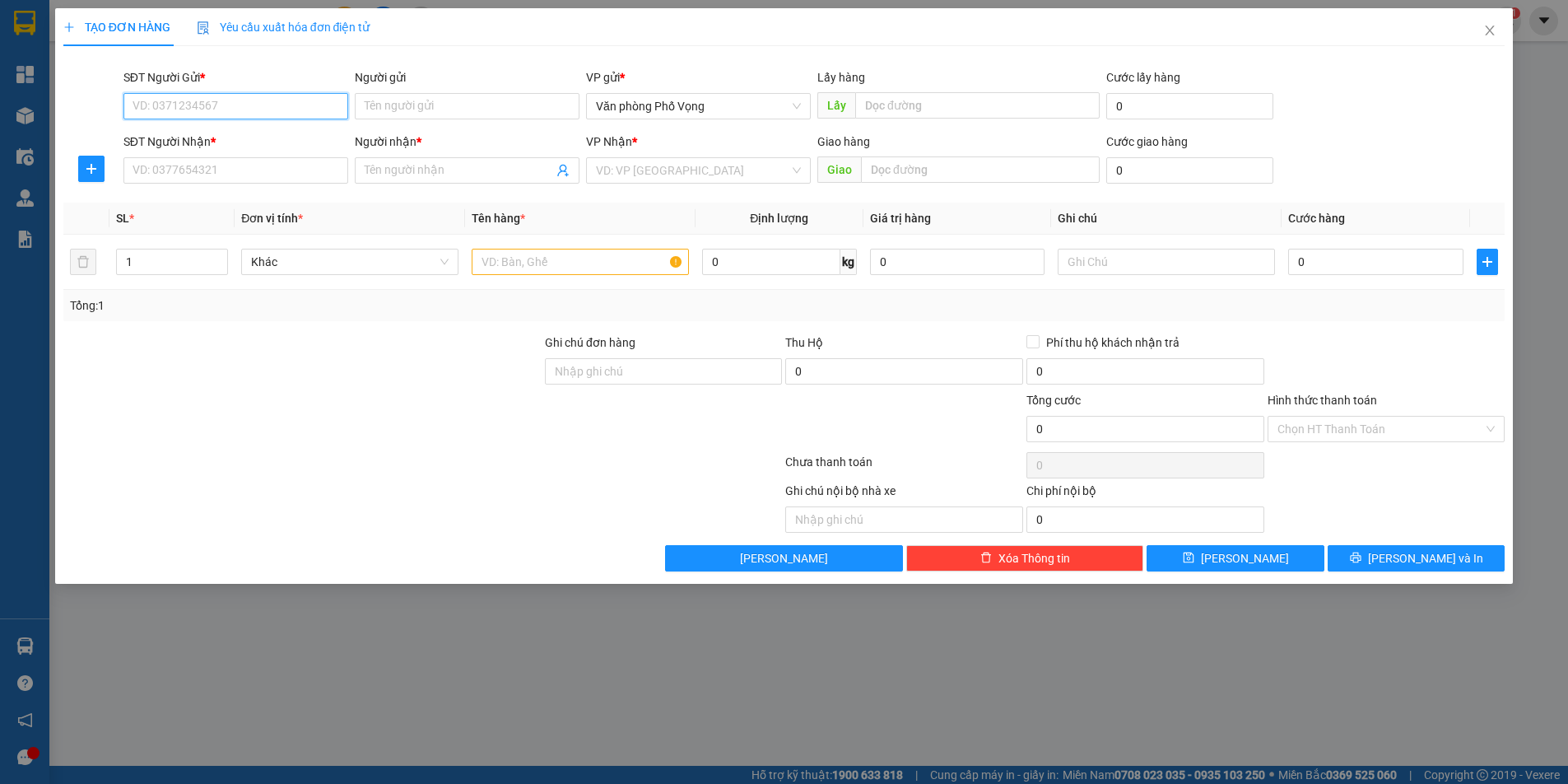
click at [192, 102] on input "SĐT Người Gửi *" at bounding box center [236, 106] width 225 height 26
type input "0868420921"
click at [205, 133] on div "0868420921" at bounding box center [236, 139] width 205 height 19
type input "0967981096"
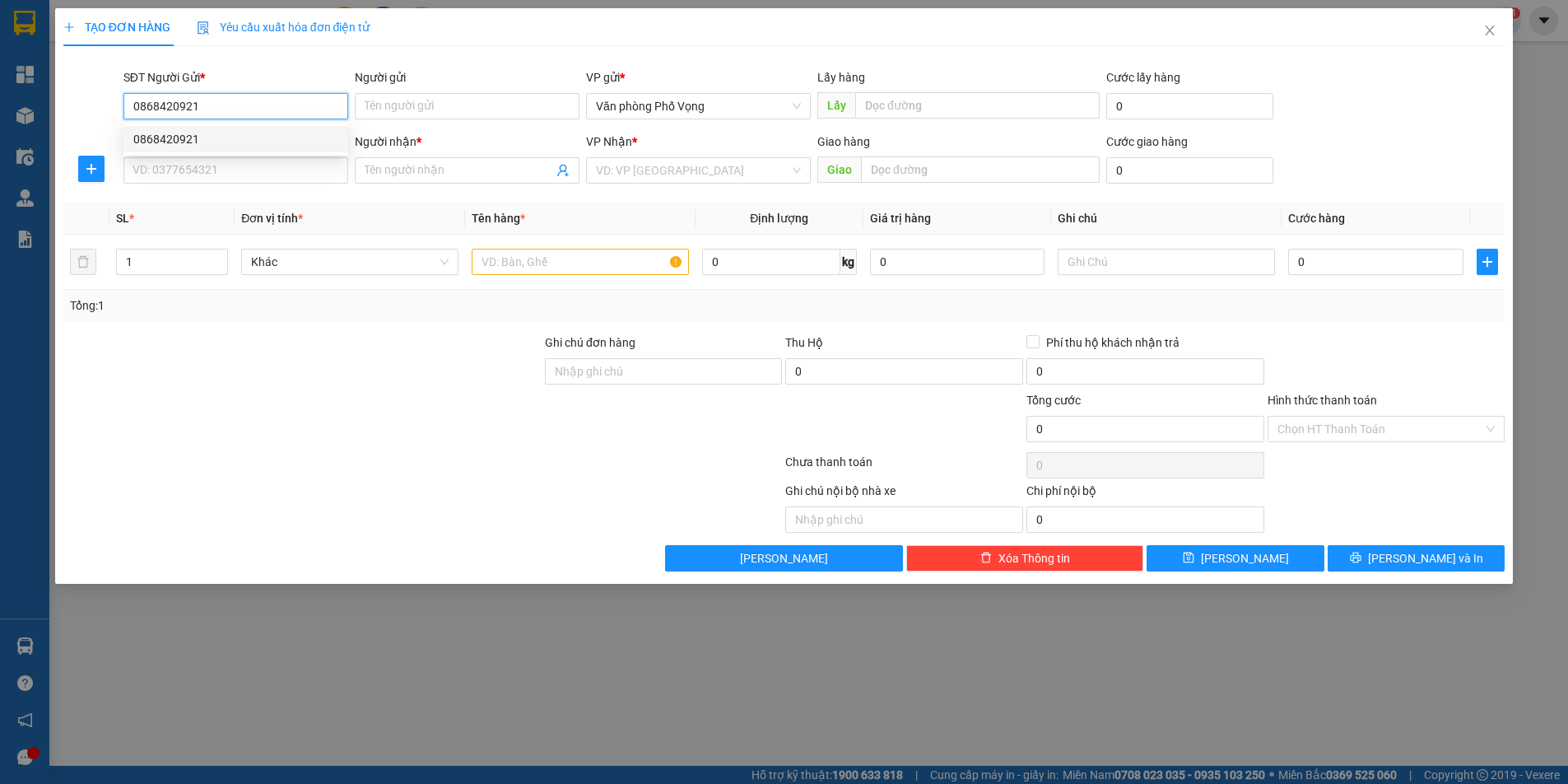
type input "lã anh"
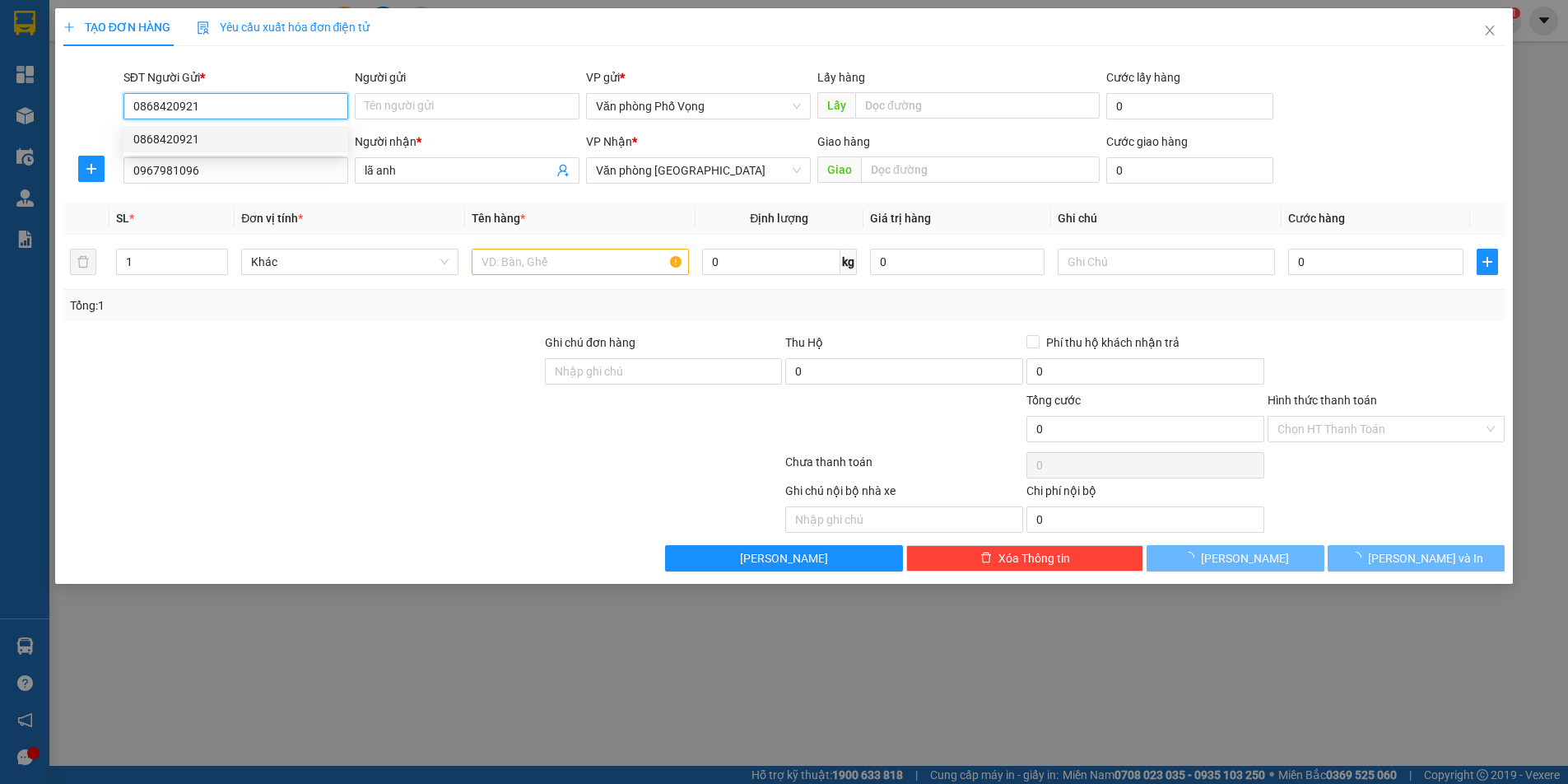
type input "80.000"
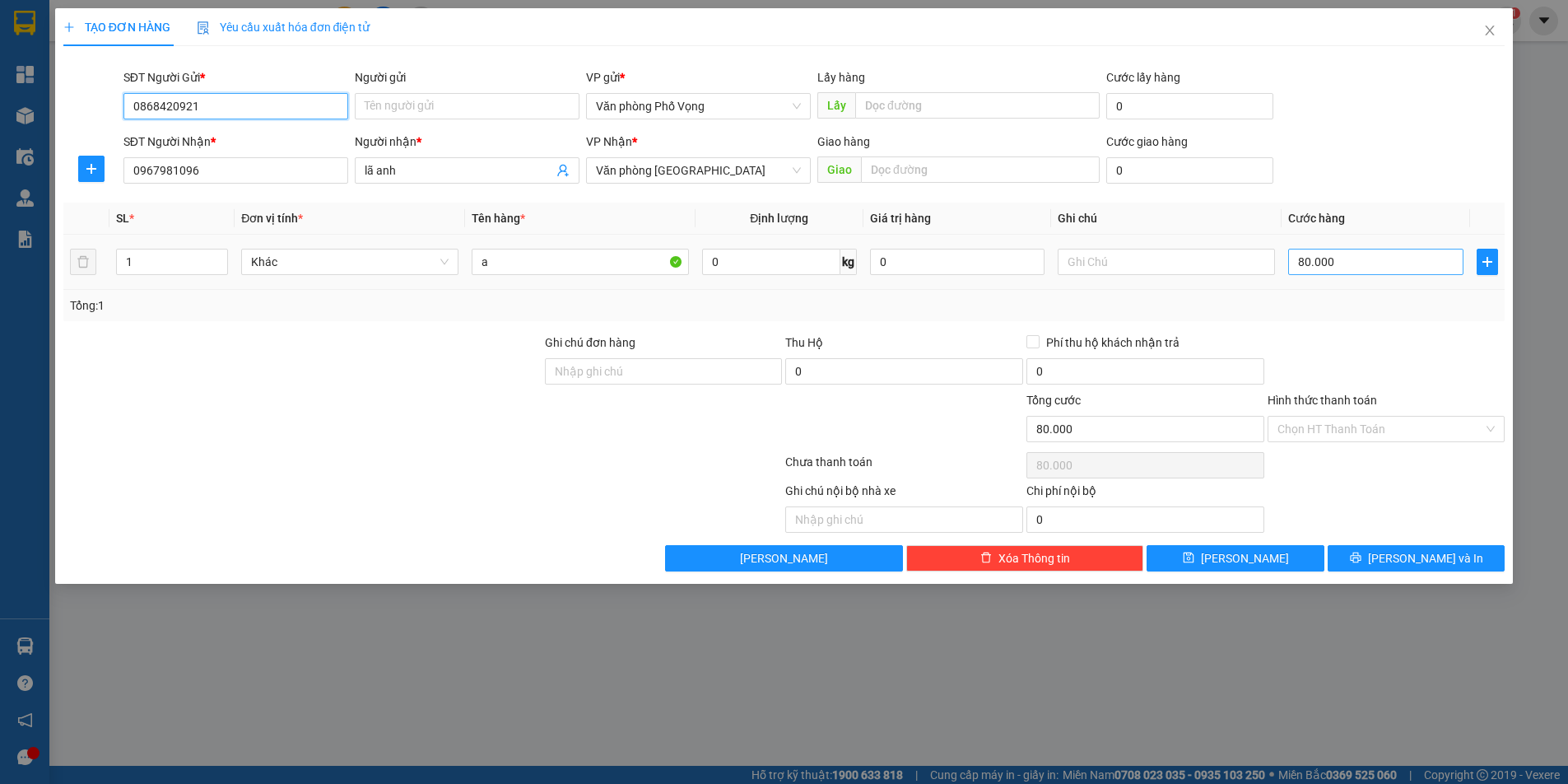
type input "0868420921"
click at [1340, 264] on input "80.000" at bounding box center [1376, 262] width 176 height 26
type input "4"
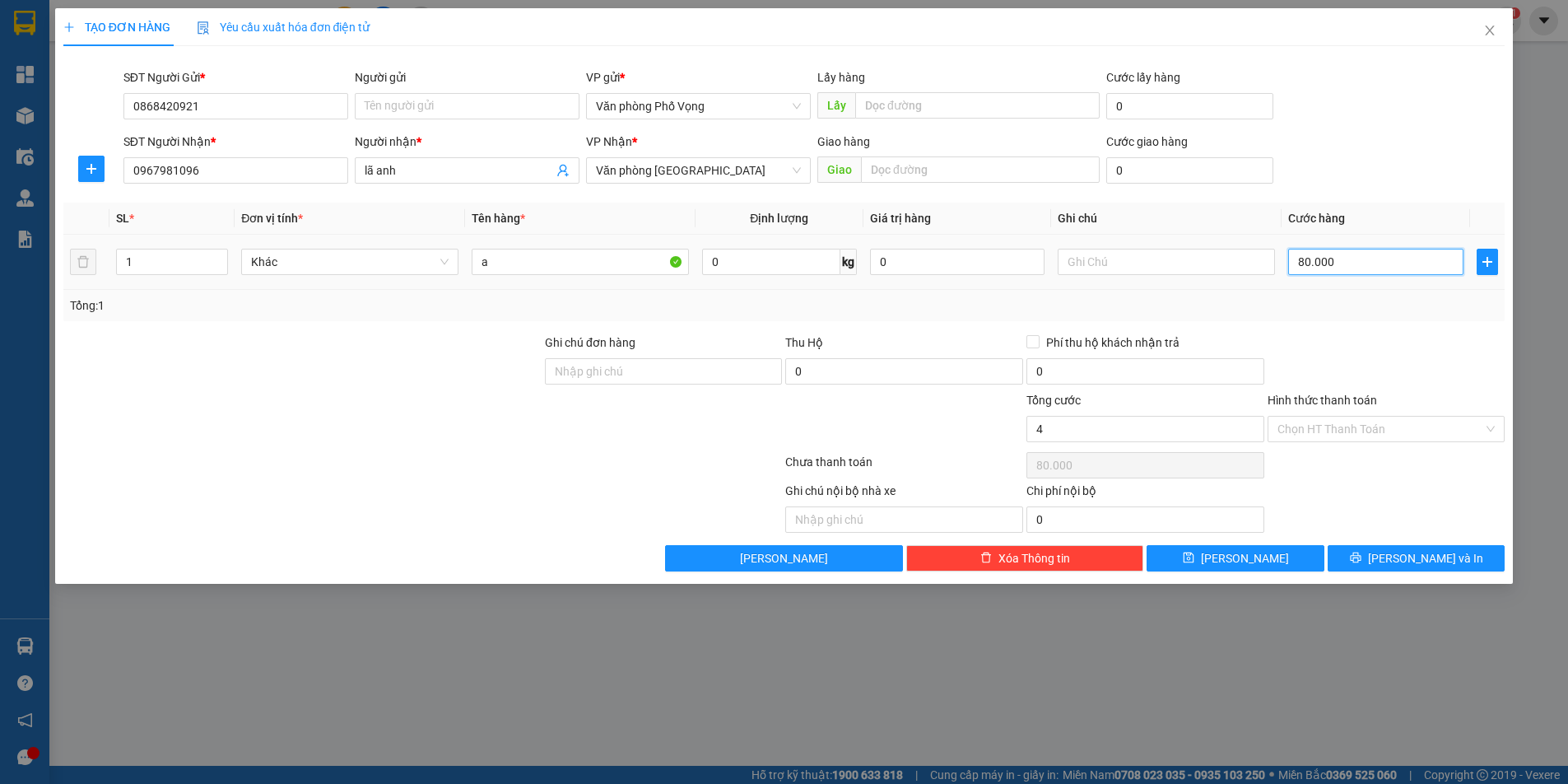
type input "4"
type input "40"
type input "400"
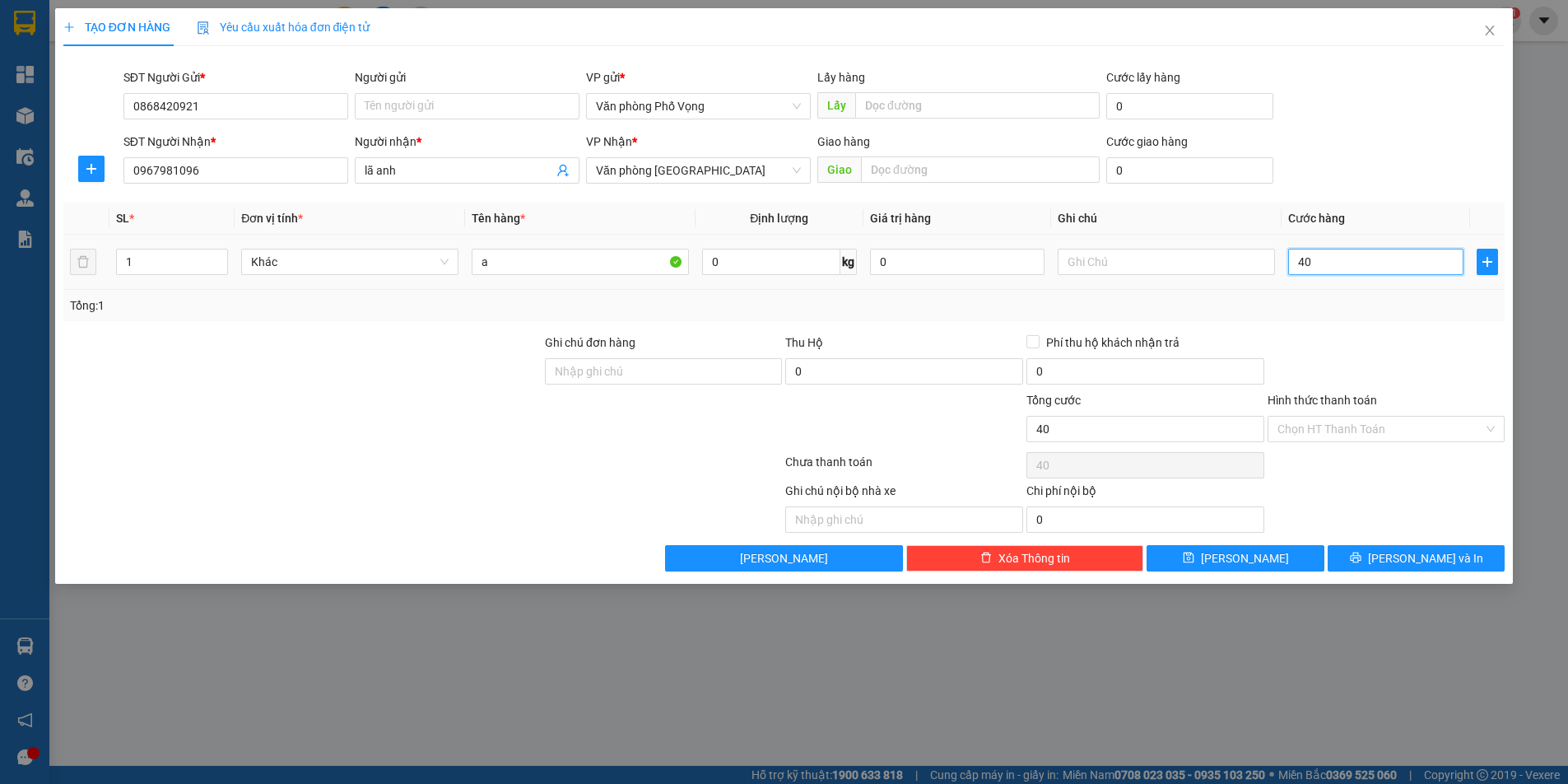
type input "400"
type input "4.000"
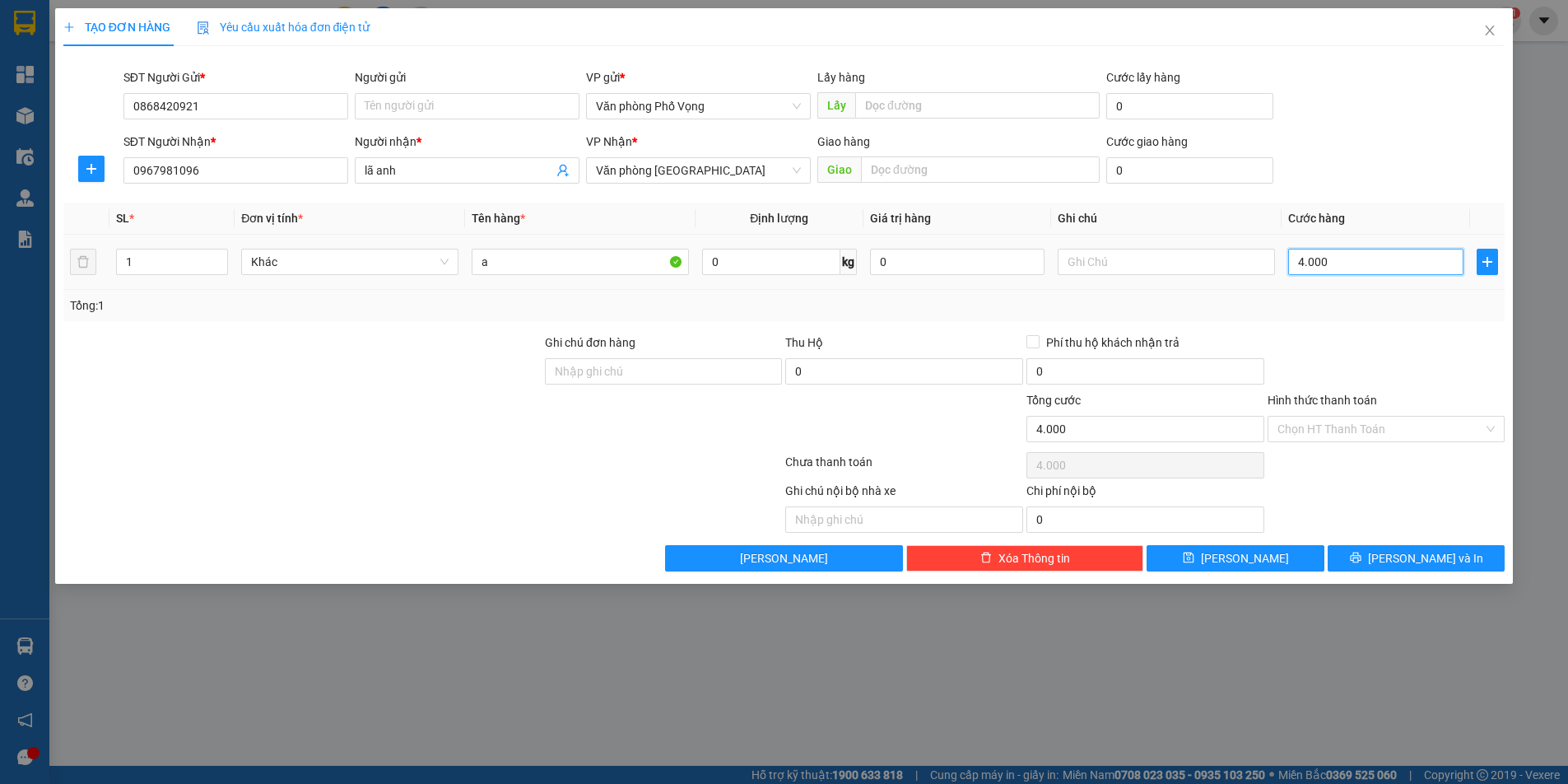
type input "40.000"
click at [1340, 264] on input "40.000" at bounding box center [1376, 262] width 176 height 26
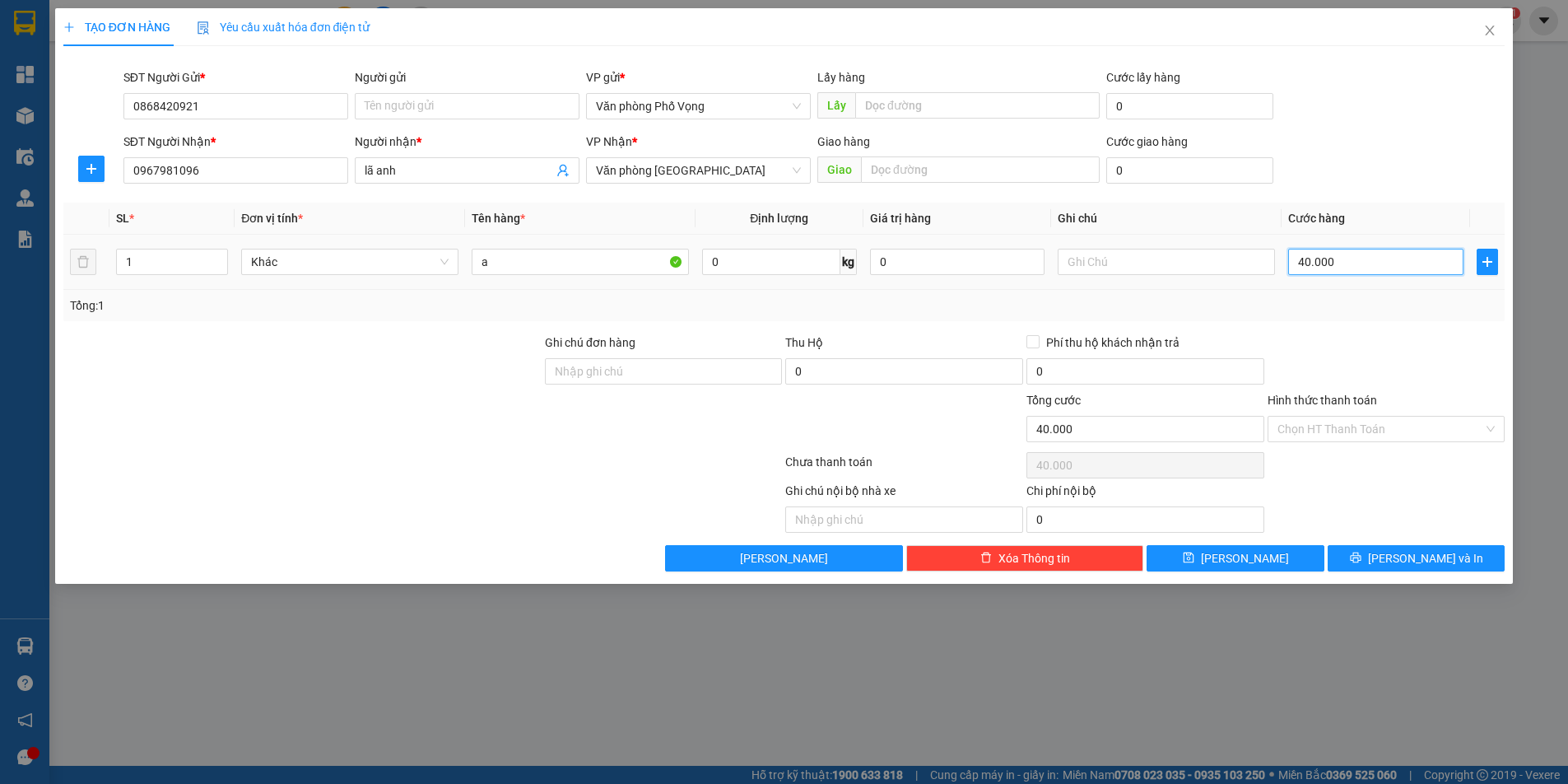
click at [1340, 264] on input "40.000" at bounding box center [1376, 262] width 176 height 26
type input "6"
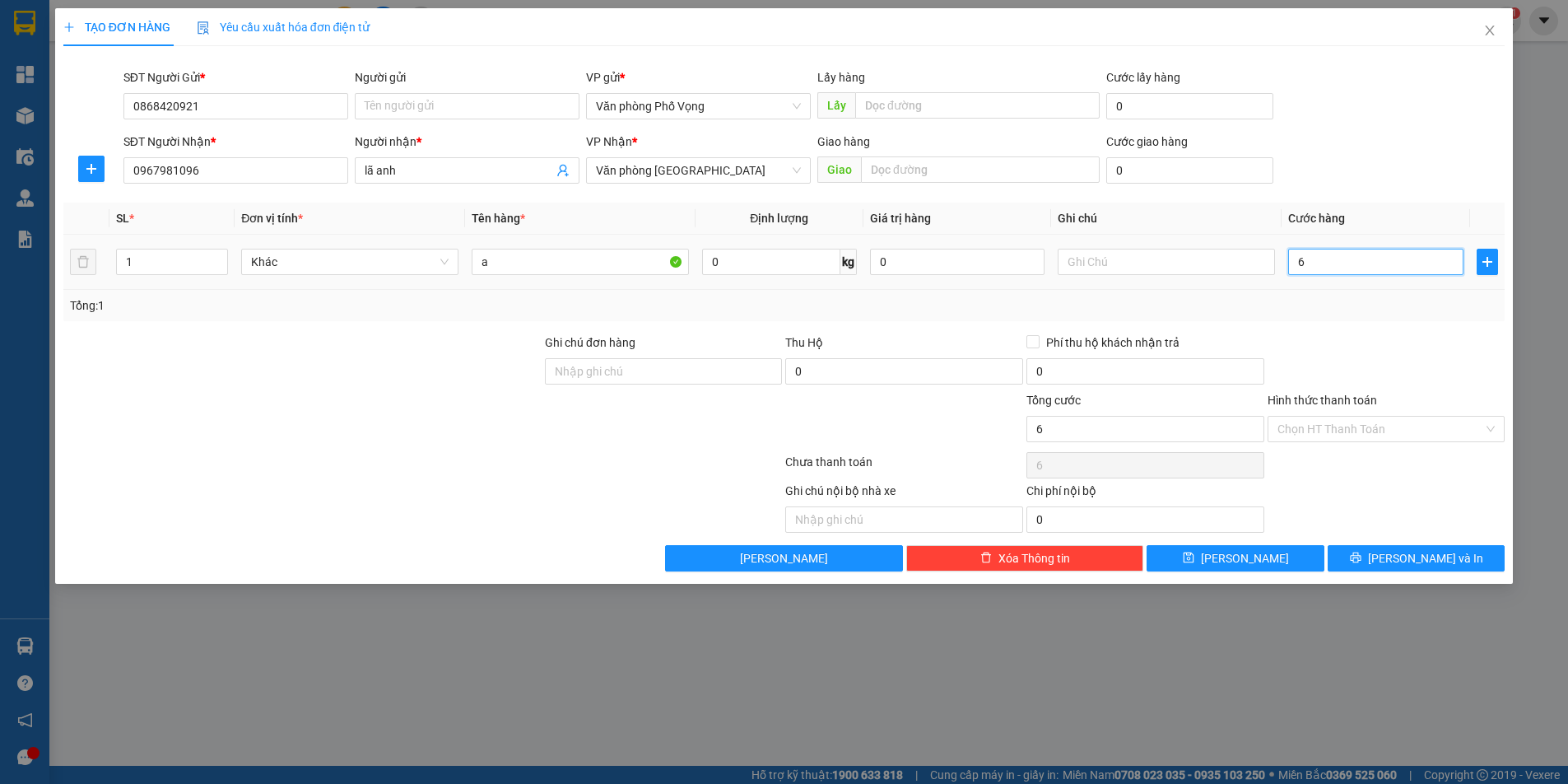
type input "60"
type input "600"
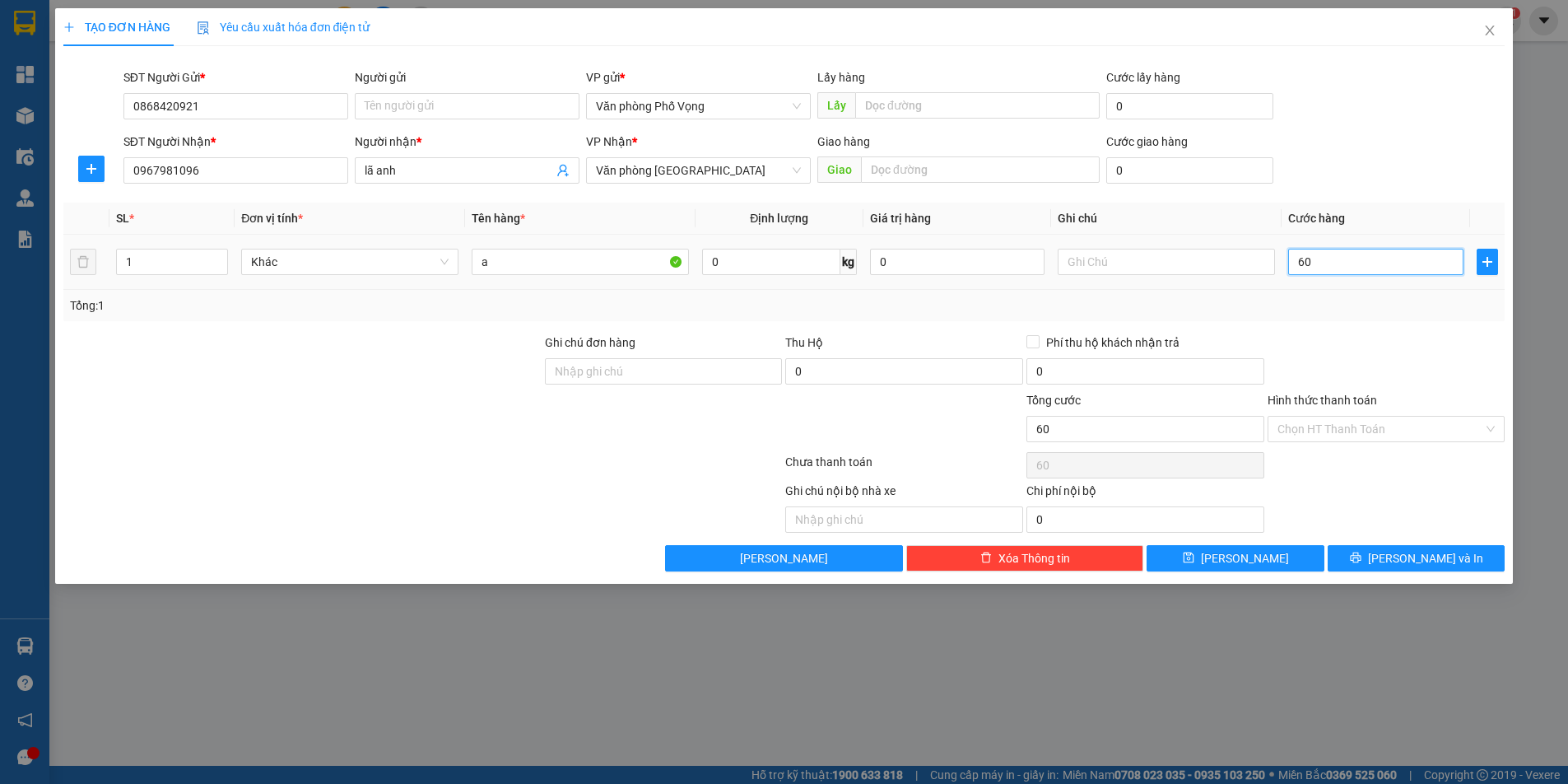
type input "600"
type input "6.000"
type input "60.000"
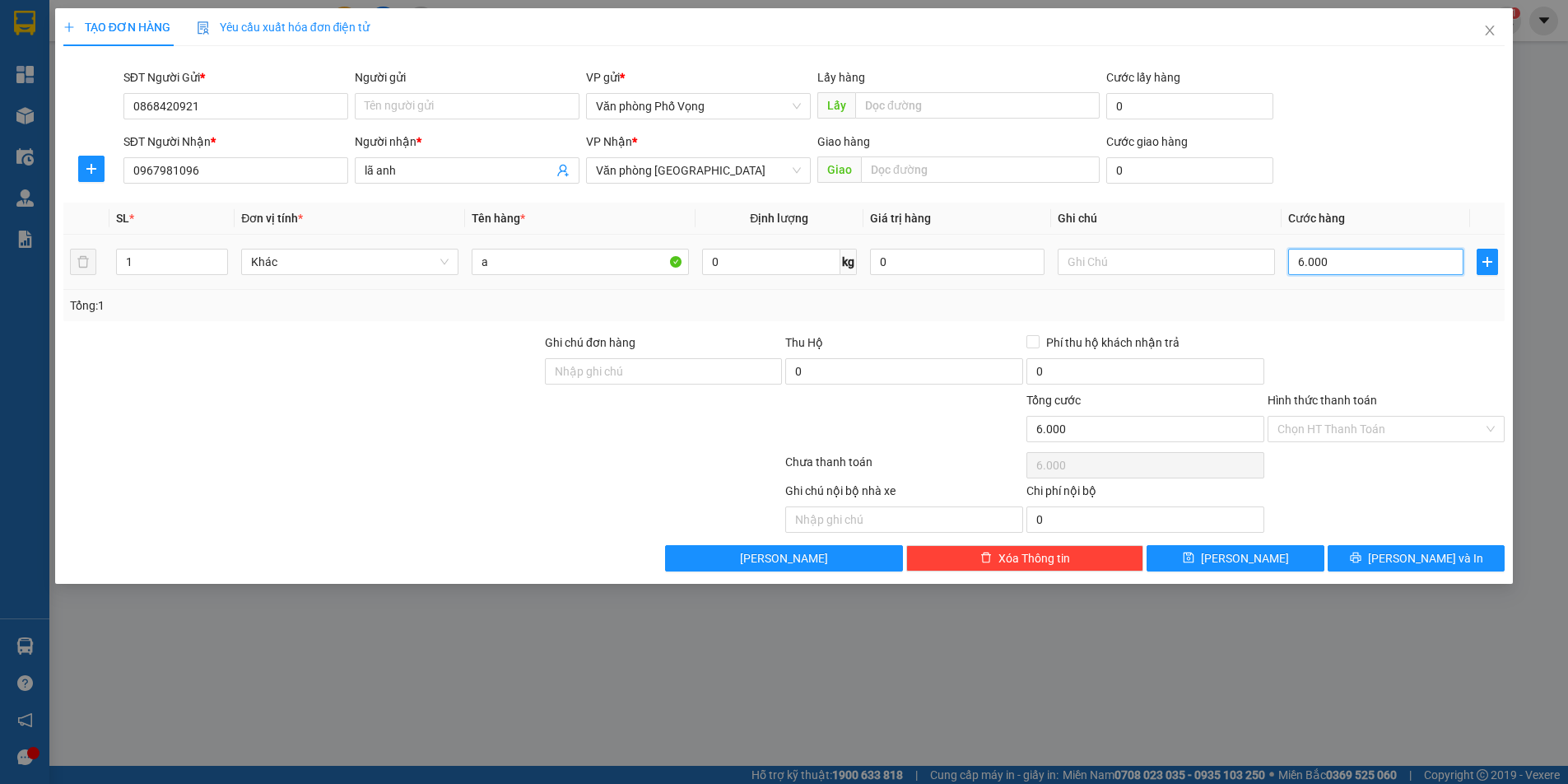
type input "60.000"
click at [1449, 557] on button "[PERSON_NAME] và In" at bounding box center [1416, 559] width 177 height 26
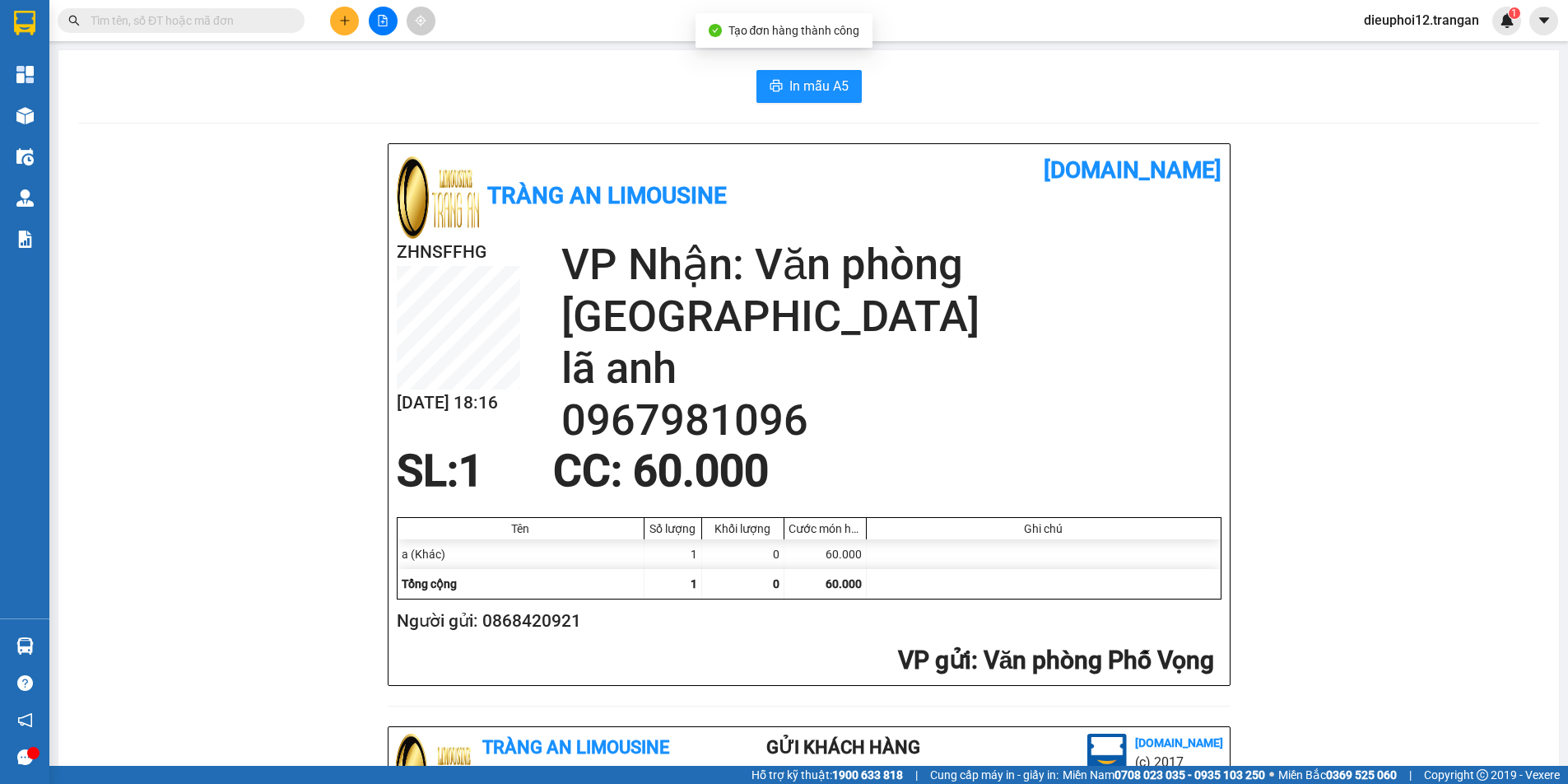
scroll to position [482, 0]
